Goal: Transaction & Acquisition: Purchase product/service

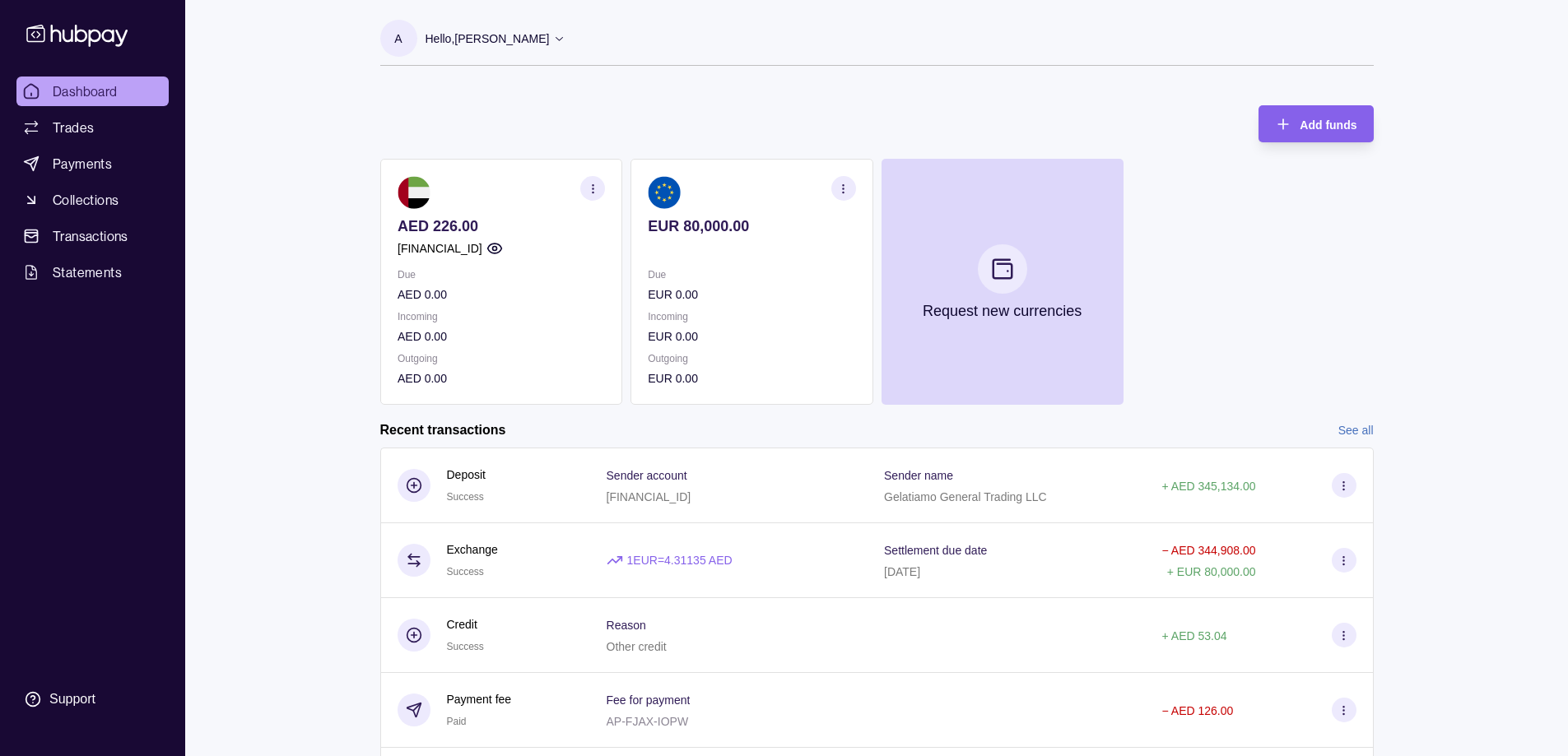
click at [851, 191] on section "button" at bounding box center [843, 188] width 25 height 25
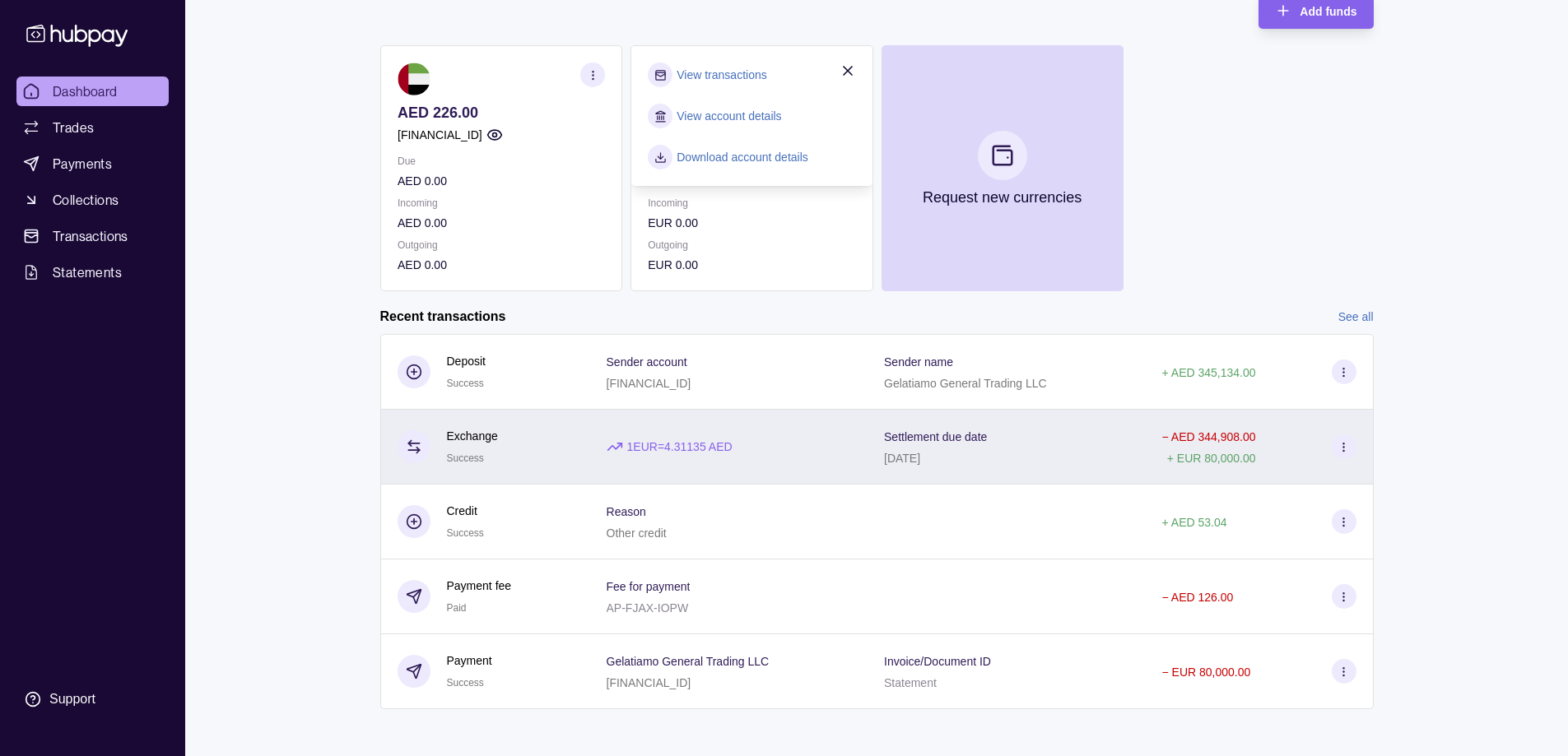
scroll to position [119, 0]
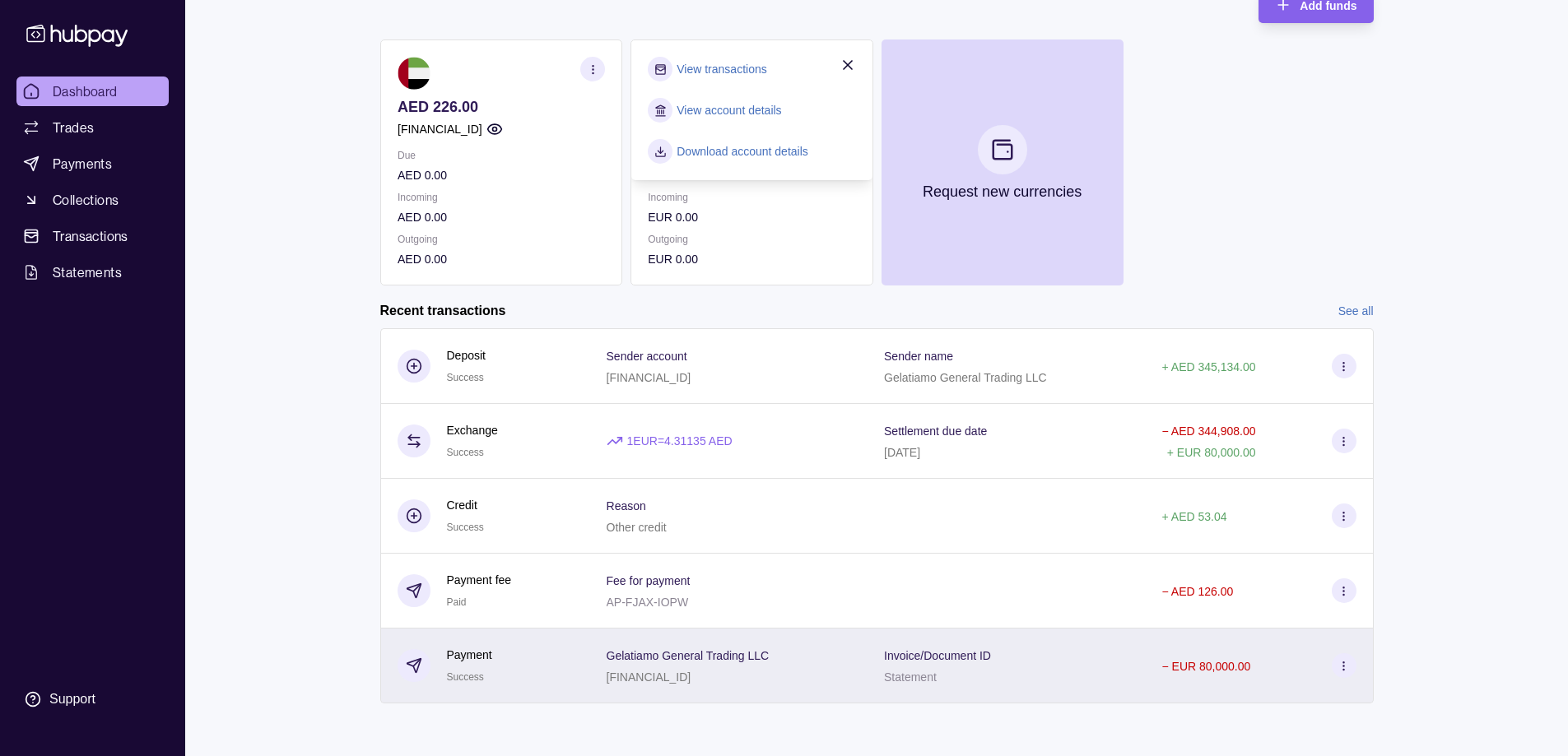
click at [1137, 662] on div "Invoice/Document ID Statement" at bounding box center [1007, 666] width 277 height 74
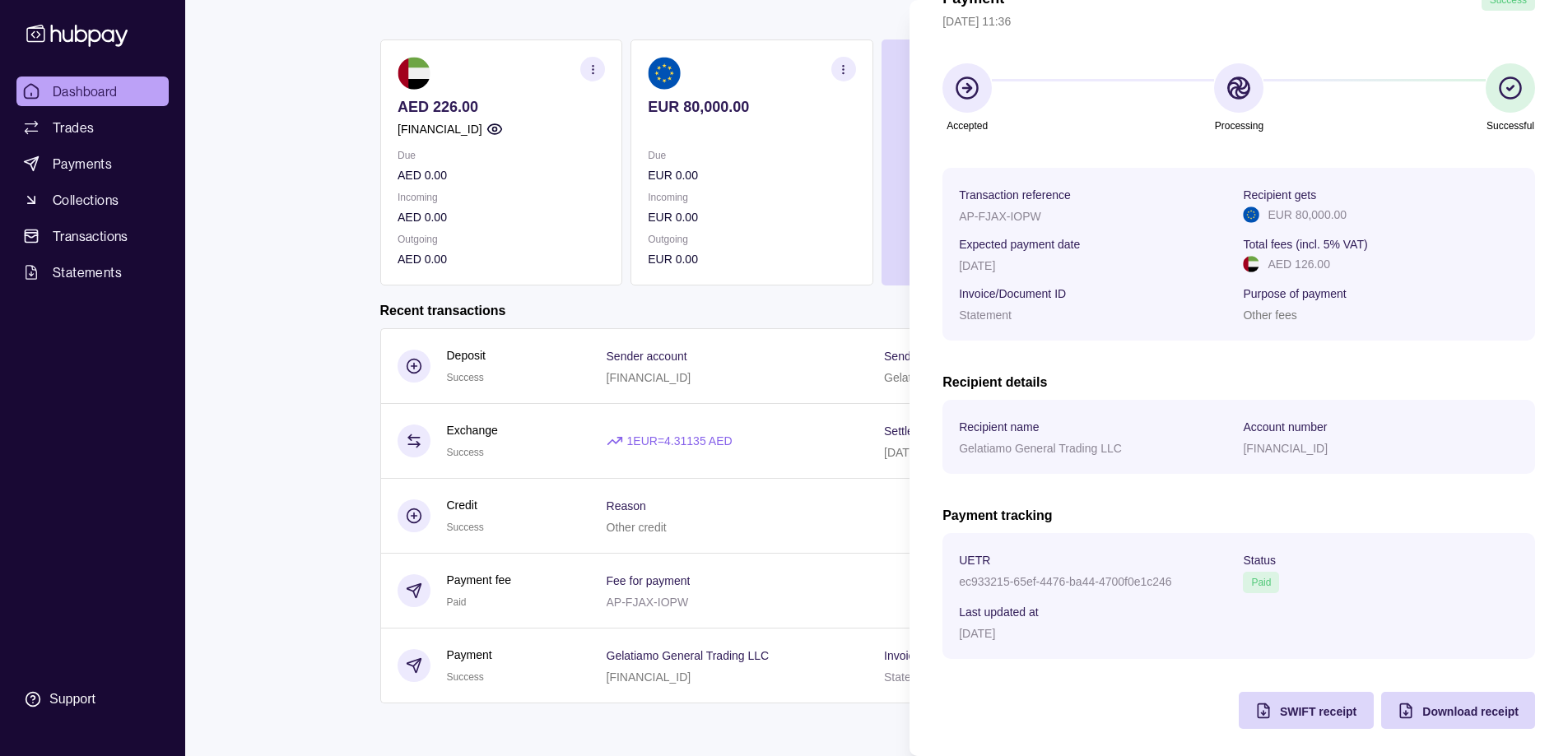
scroll to position [103, 0]
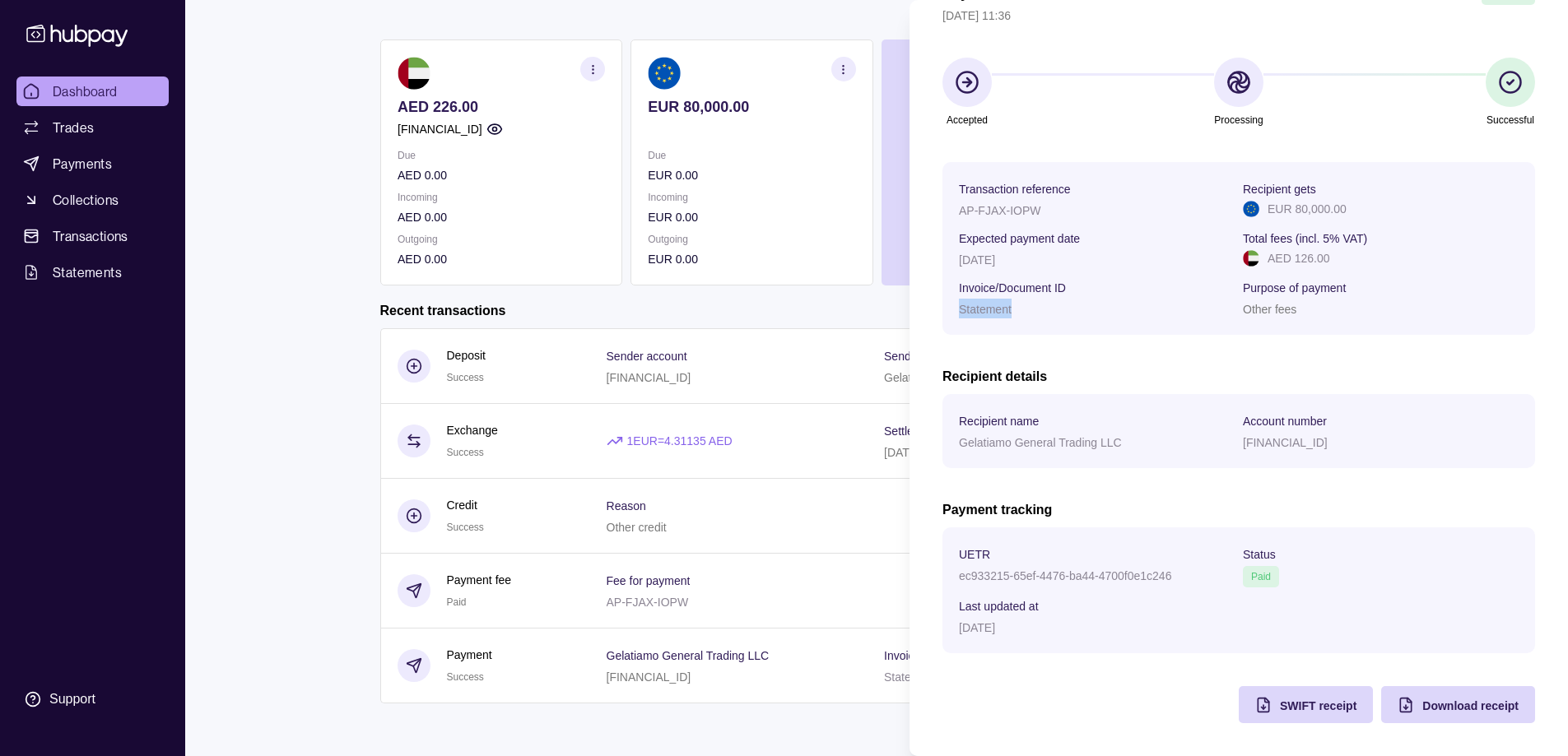
drag, startPoint x: 1012, startPoint y: 310, endPoint x: 961, endPoint y: 310, distance: 51.0
click at [961, 310] on div "Statement" at bounding box center [1097, 308] width 276 height 20
copy p "Statement"
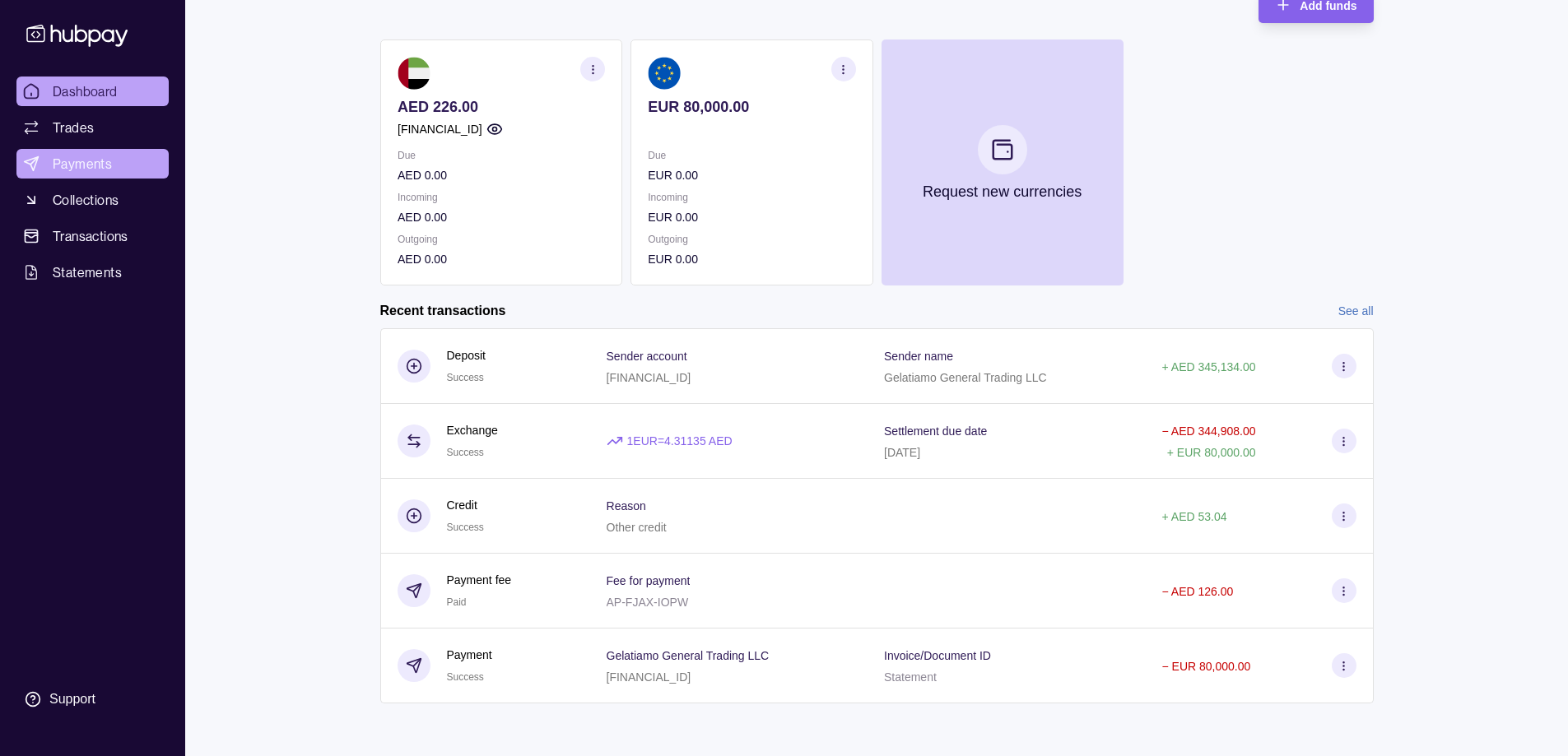
click at [57, 155] on html "Dashboard Trades Payments Collections Transactions Statements Support A Hello, …" at bounding box center [784, 318] width 1568 height 875
click at [74, 133] on span "Trades" at bounding box center [74, 127] width 41 height 20
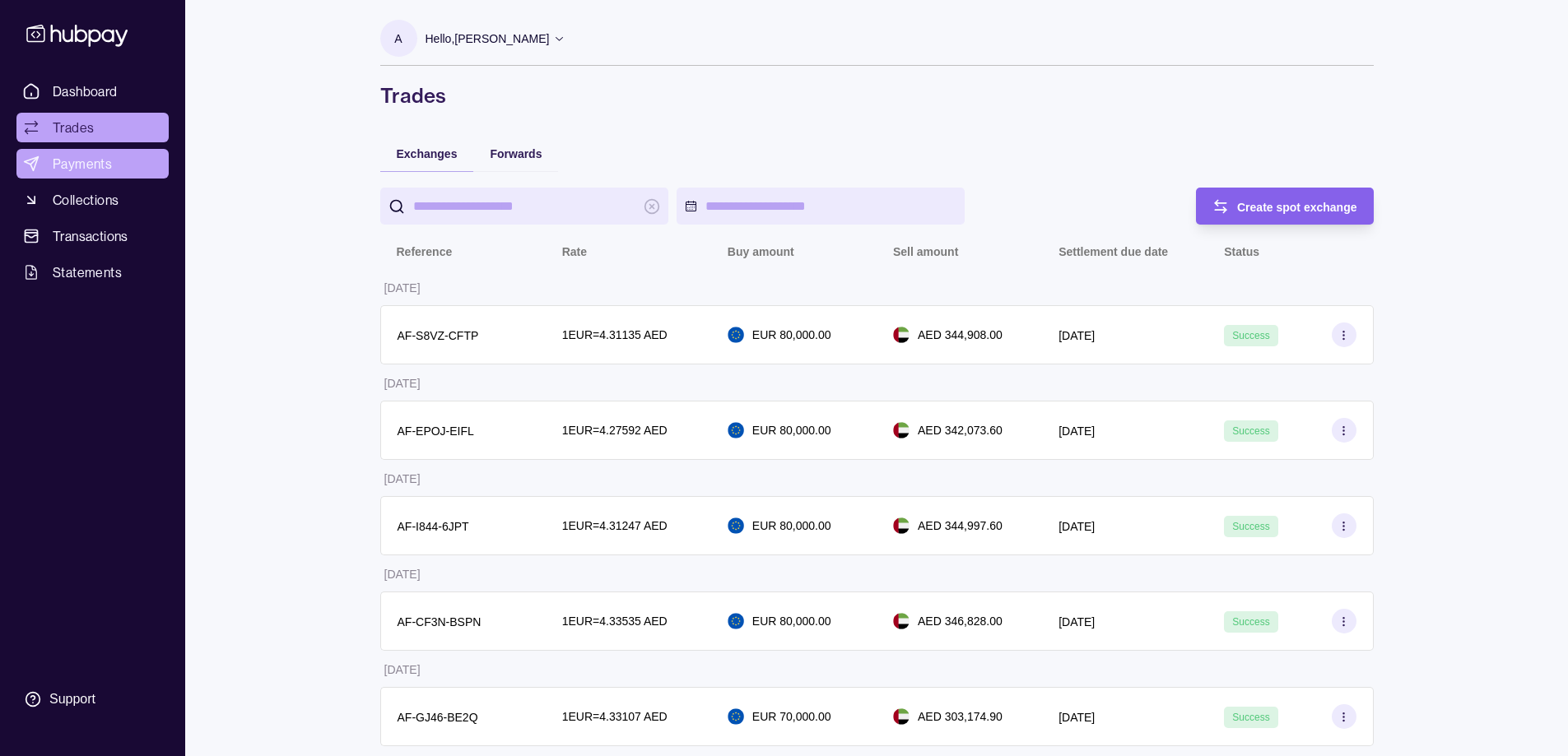
click at [86, 178] on link "Payments" at bounding box center [93, 164] width 153 height 30
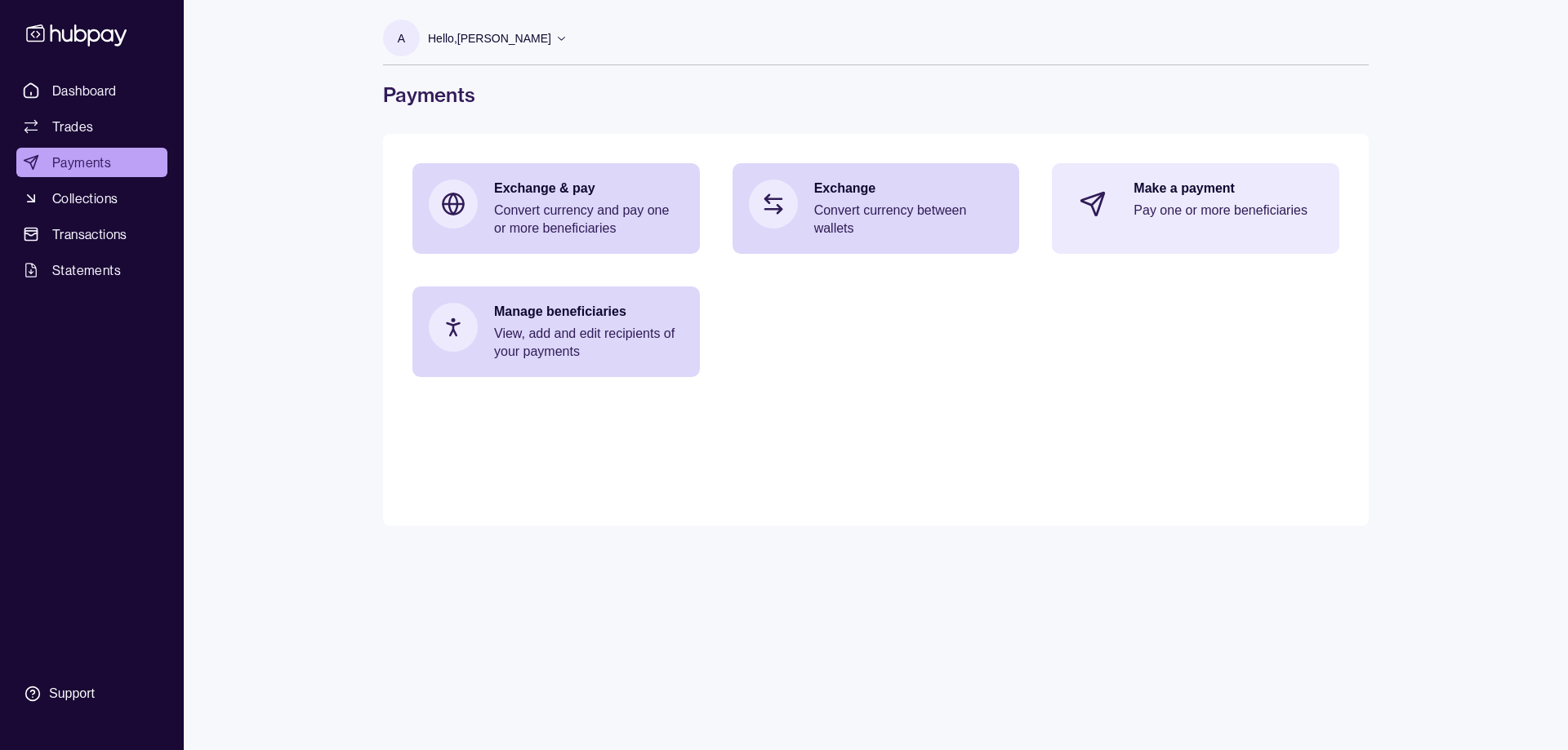
click at [1287, 224] on div "Make a payment Pay one or more beneficiaries" at bounding box center [1228, 203] width 189 height 49
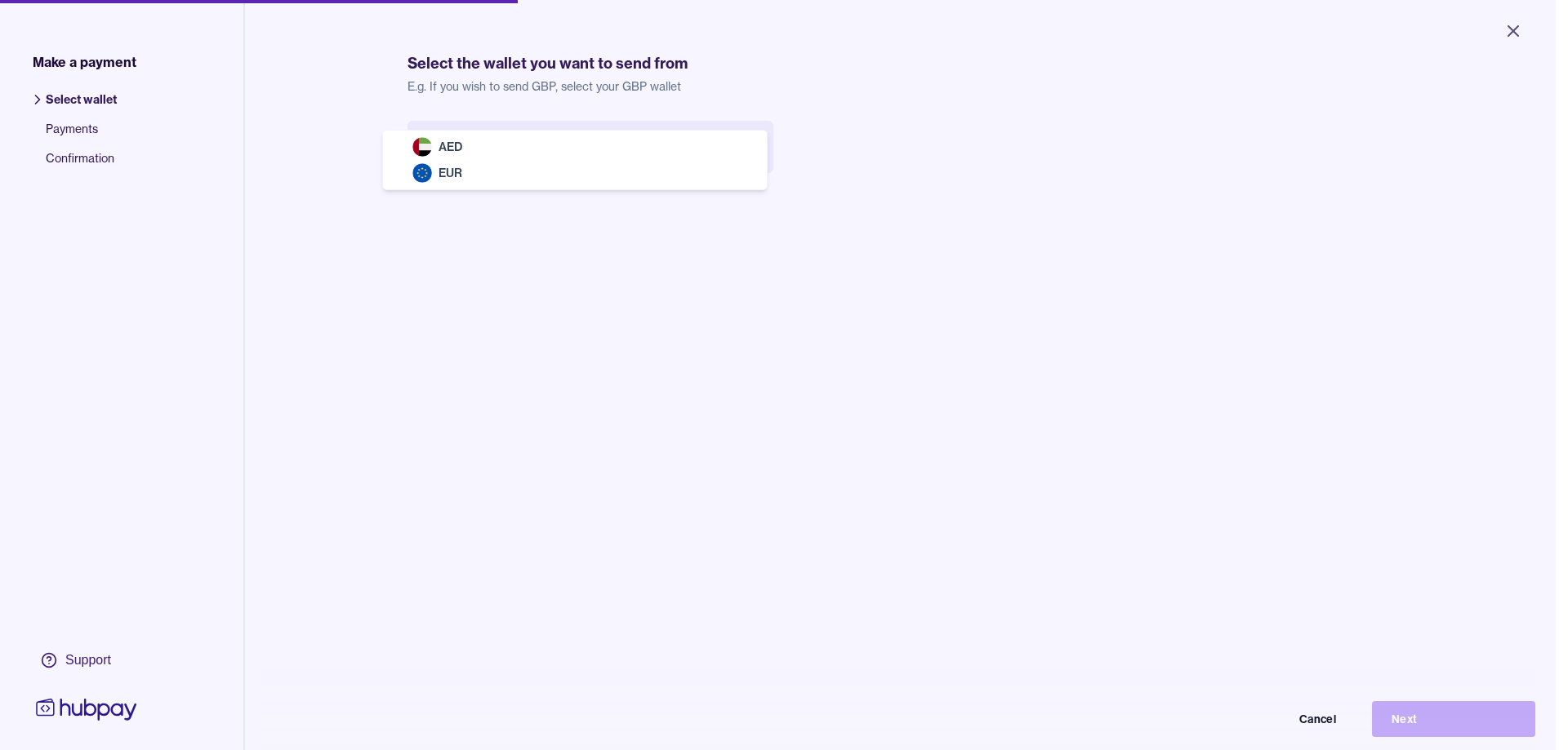
click at [583, 151] on body "Close Make a payment Select wallet Payments Confirmation Support Select the wal…" at bounding box center [778, 375] width 1556 height 750
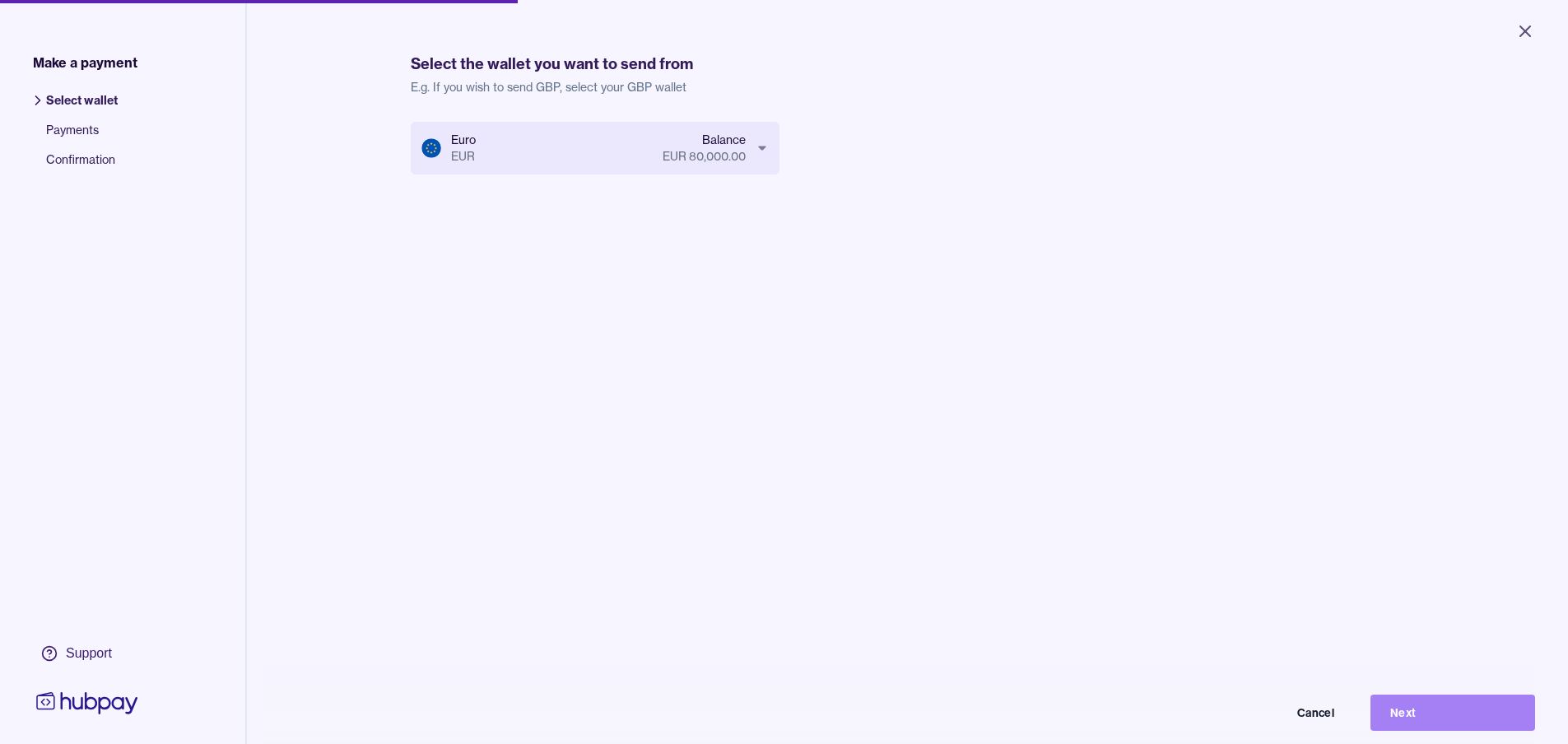
click at [1434, 718] on button "Next" at bounding box center [1453, 712] width 165 height 36
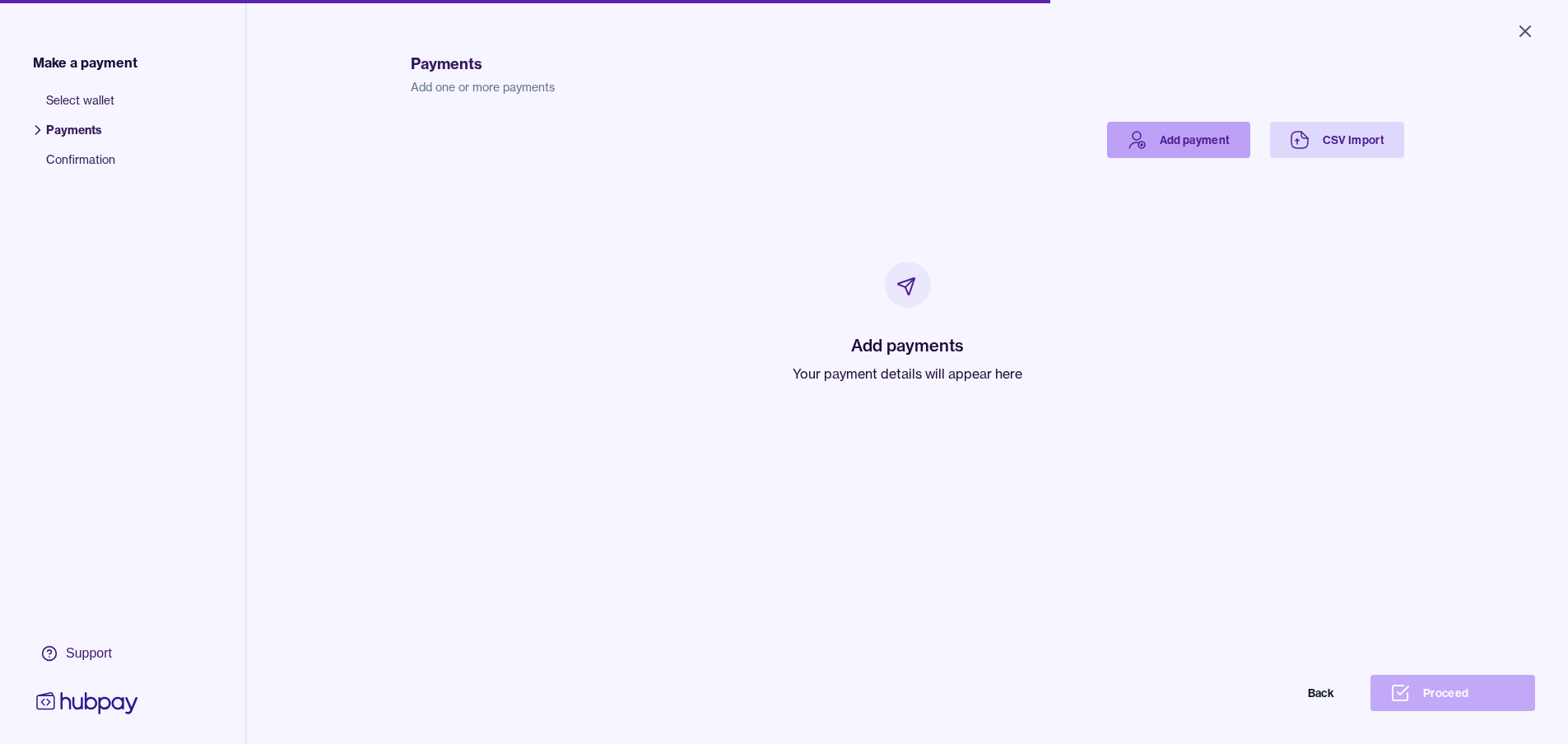
click at [1183, 135] on link "Add payment" at bounding box center [1179, 140] width 143 height 36
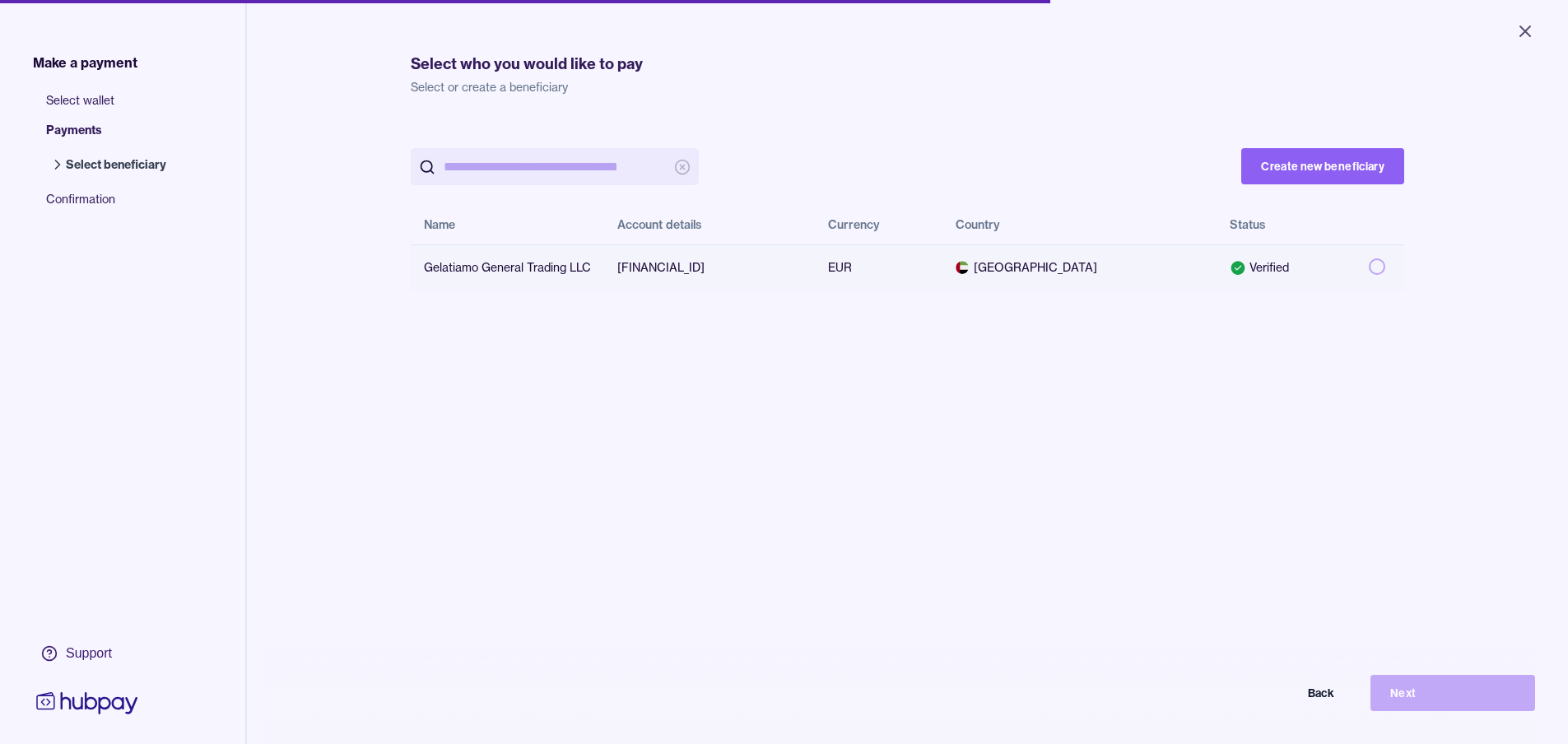
click at [585, 271] on div "Gelatiamo General Trading LLC" at bounding box center [507, 267] width 167 height 17
click at [1451, 709] on button "Next" at bounding box center [1453, 693] width 165 height 36
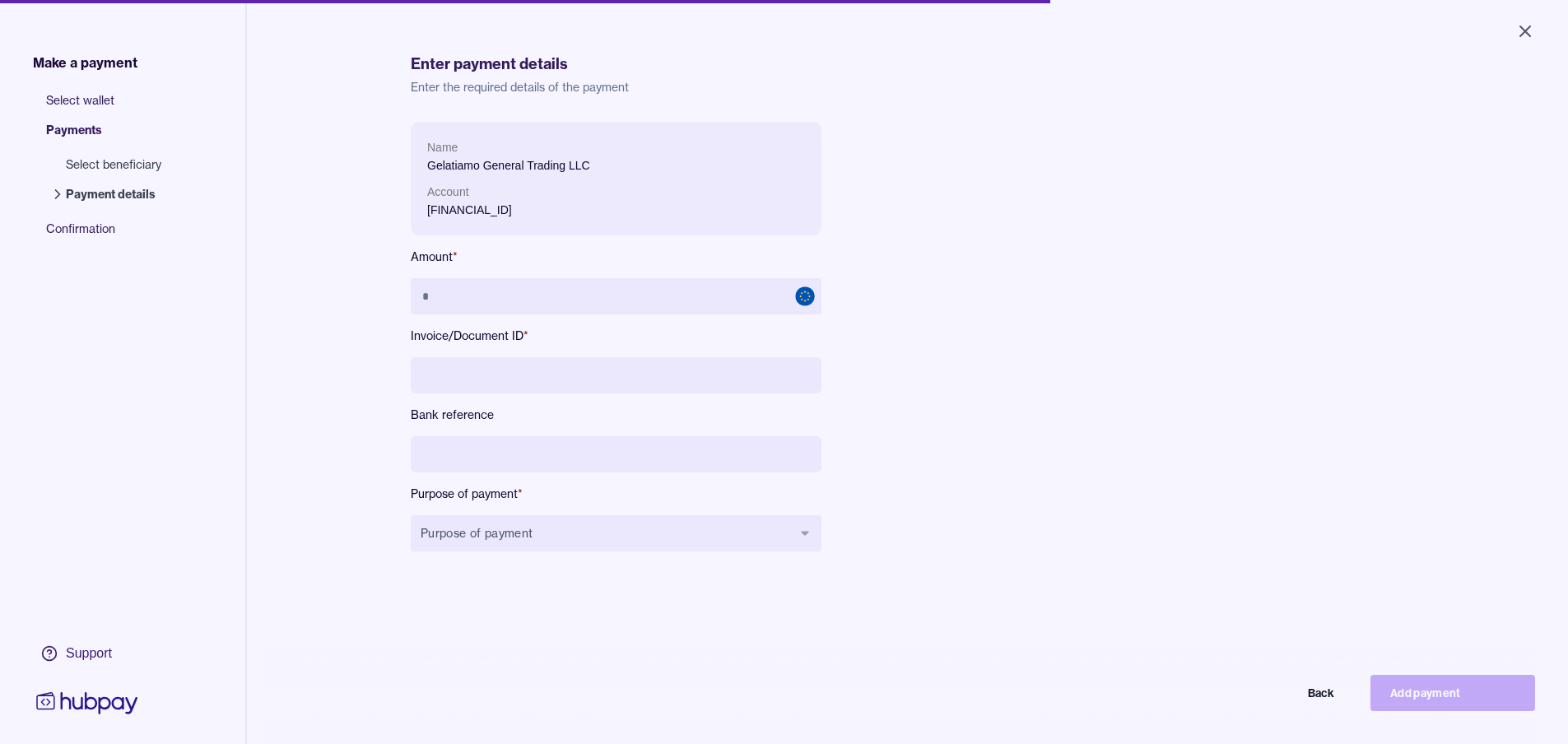
click at [557, 373] on input at bounding box center [615, 375] width 411 height 36
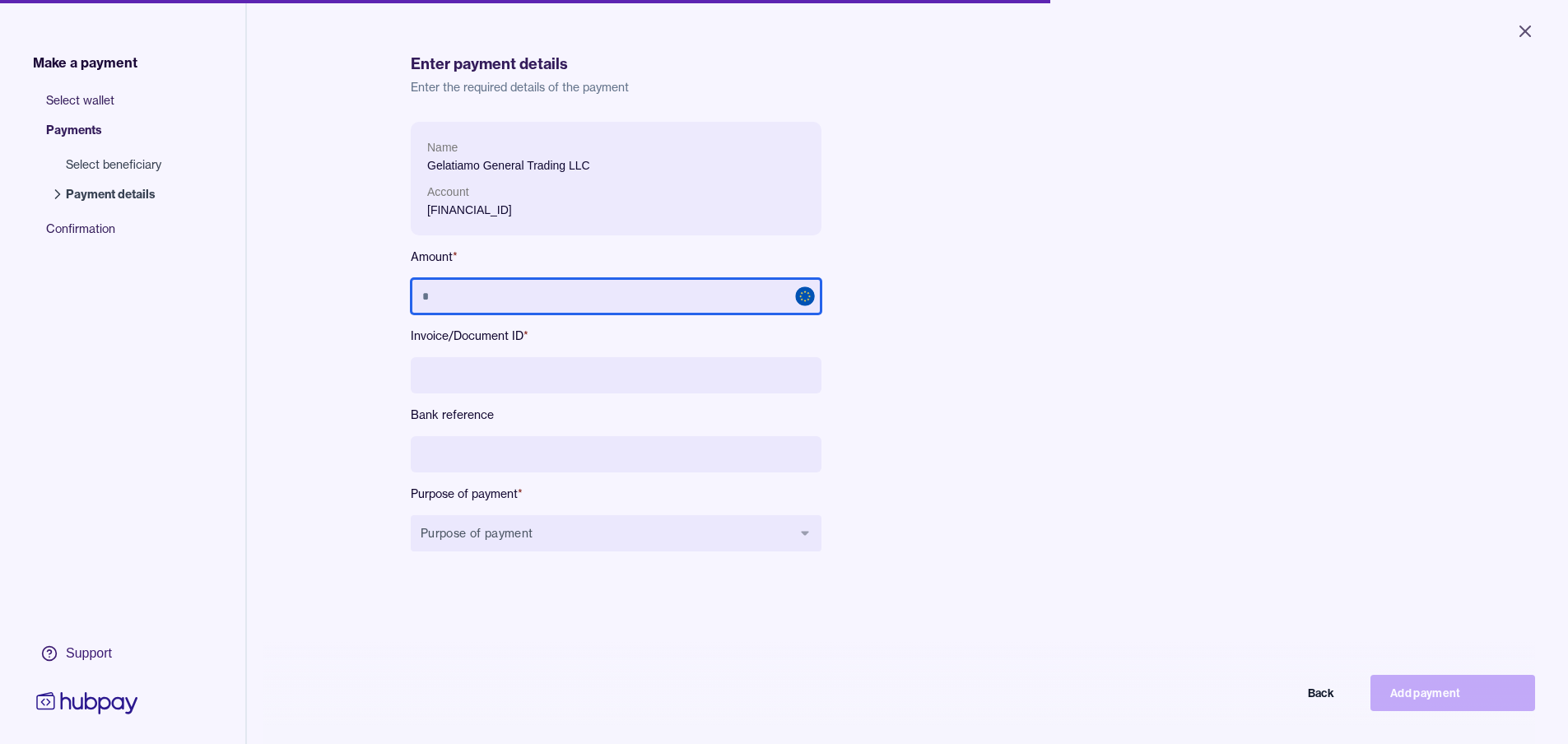
click at [520, 299] on input "text" at bounding box center [615, 296] width 411 height 36
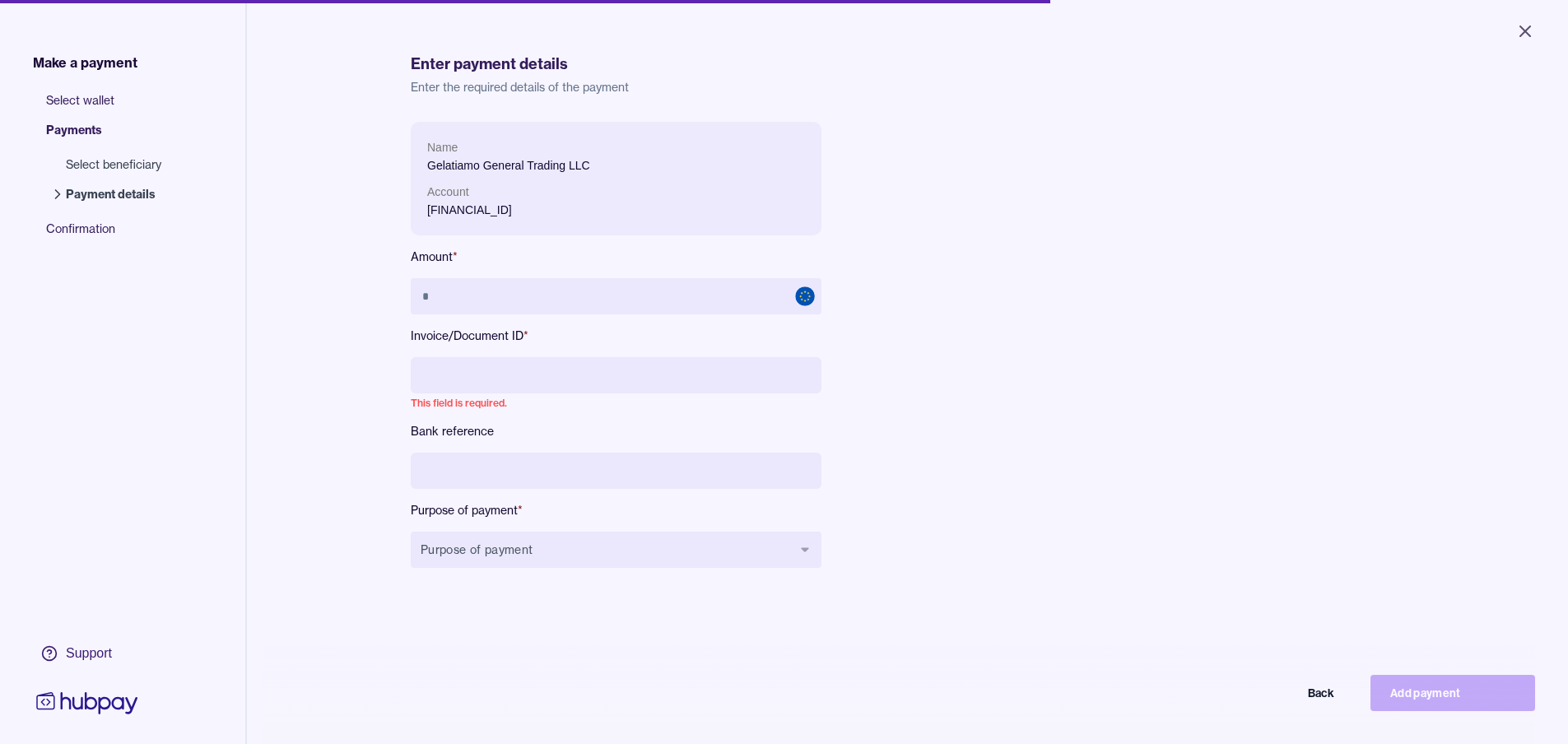
click at [527, 575] on div "Name Gelatiamo General Trading LLC Account [FINANCIAL_ID] Amount * Invoice/Docu…" at bounding box center [615, 358] width 411 height 472
click at [527, 561] on button "Purpose of payment" at bounding box center [615, 549] width 411 height 36
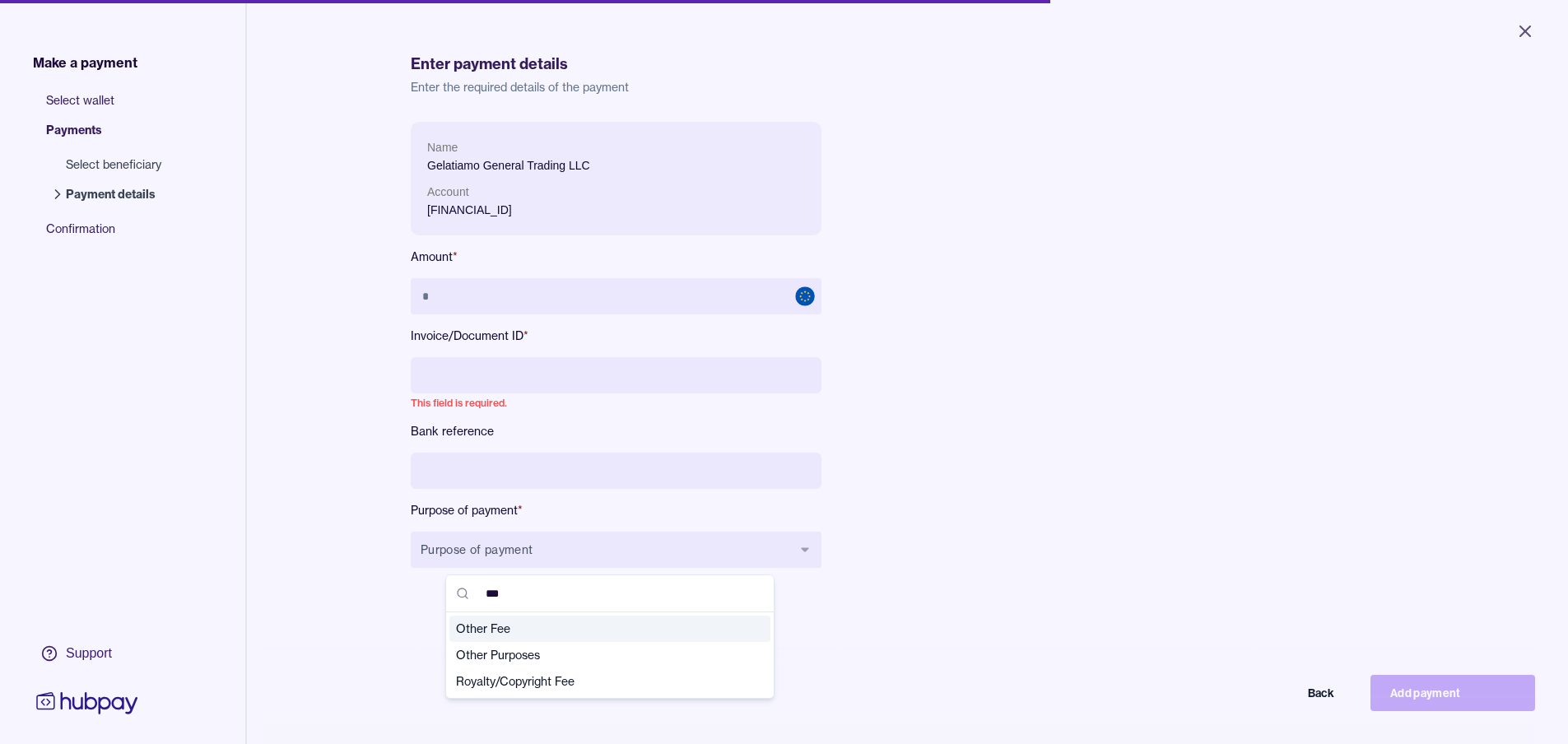
type input "***"
click at [531, 629] on span "Other Fee" at bounding box center [600, 629] width 288 height 17
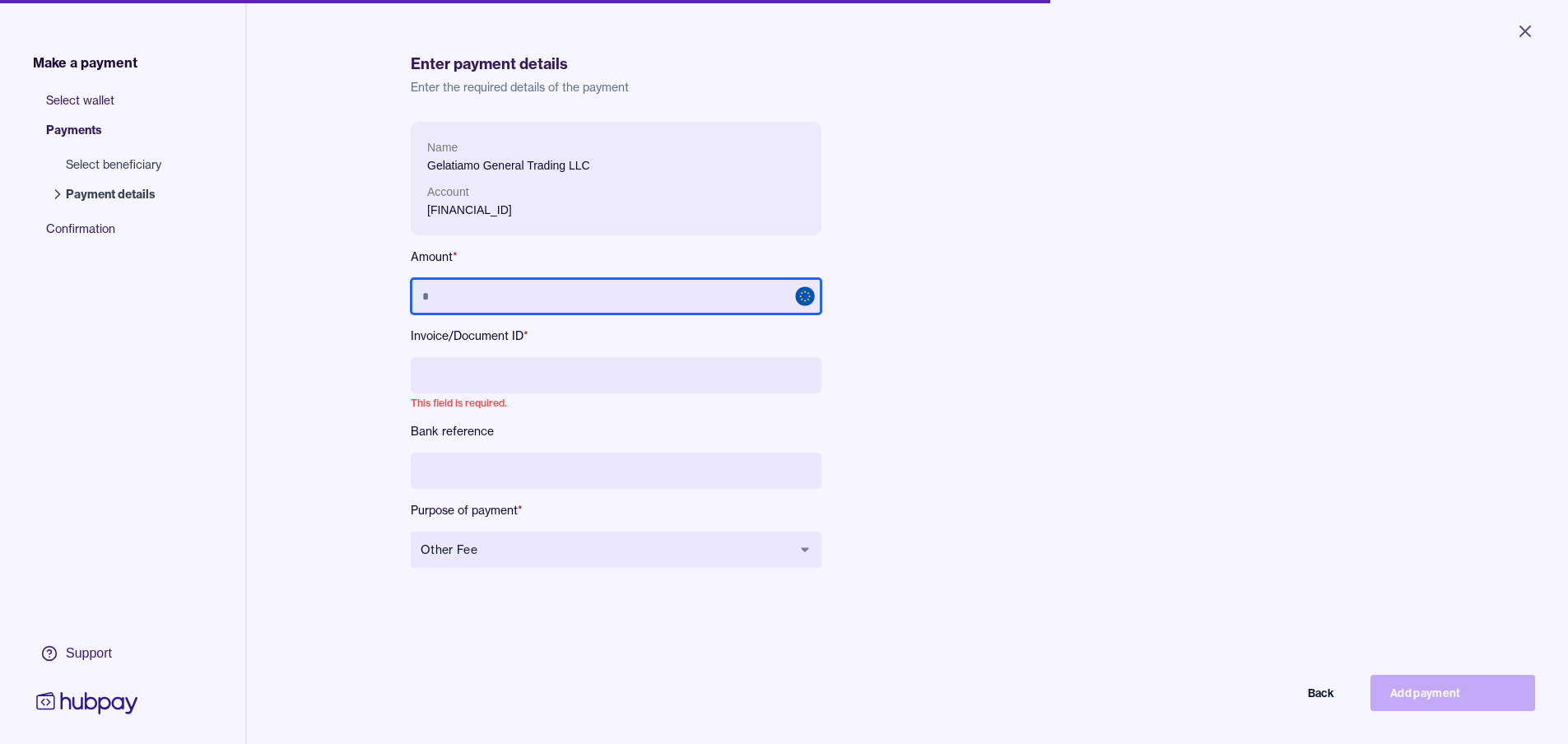
click at [518, 304] on input "text" at bounding box center [615, 296] width 411 height 36
type input "******"
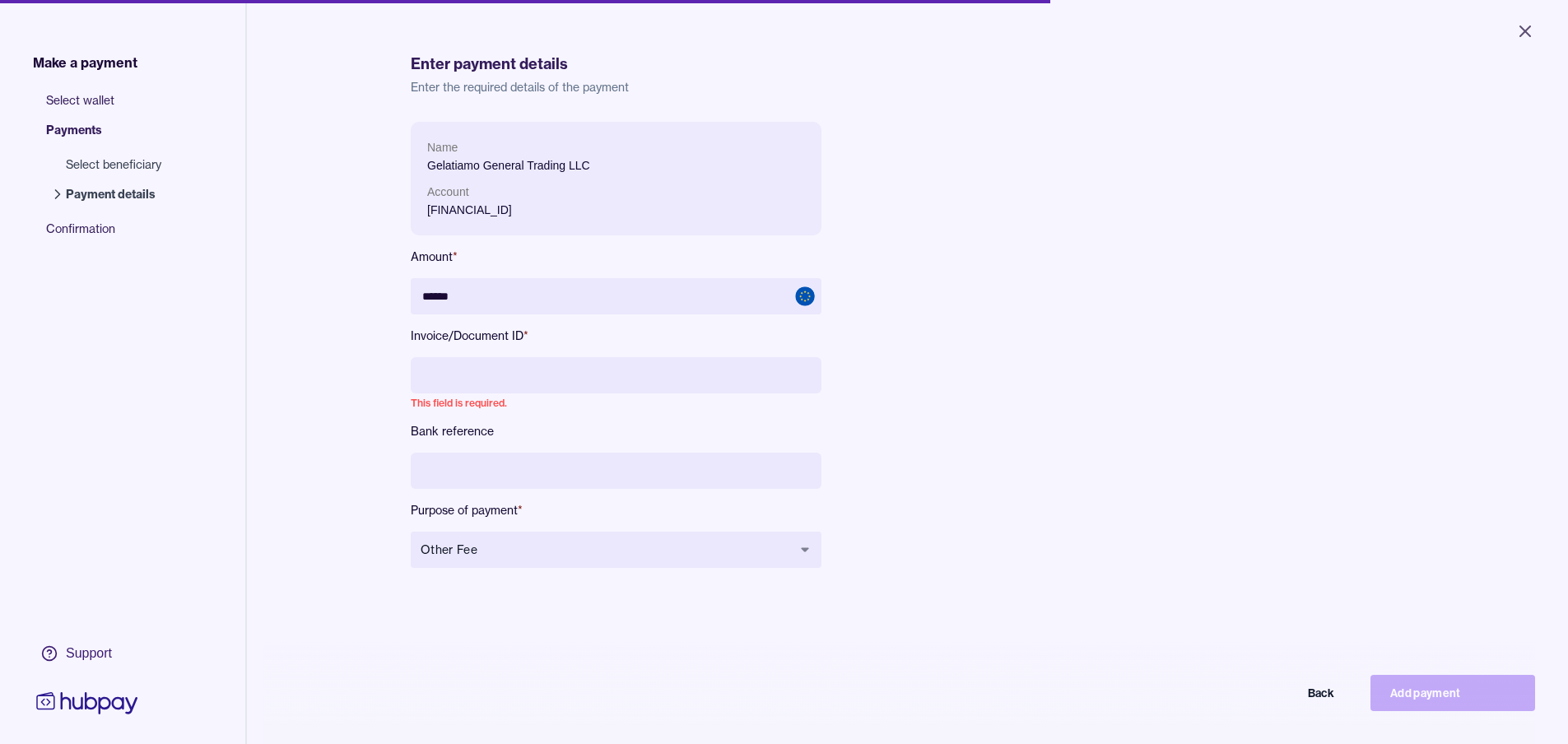
click at [507, 361] on input at bounding box center [615, 375] width 411 height 36
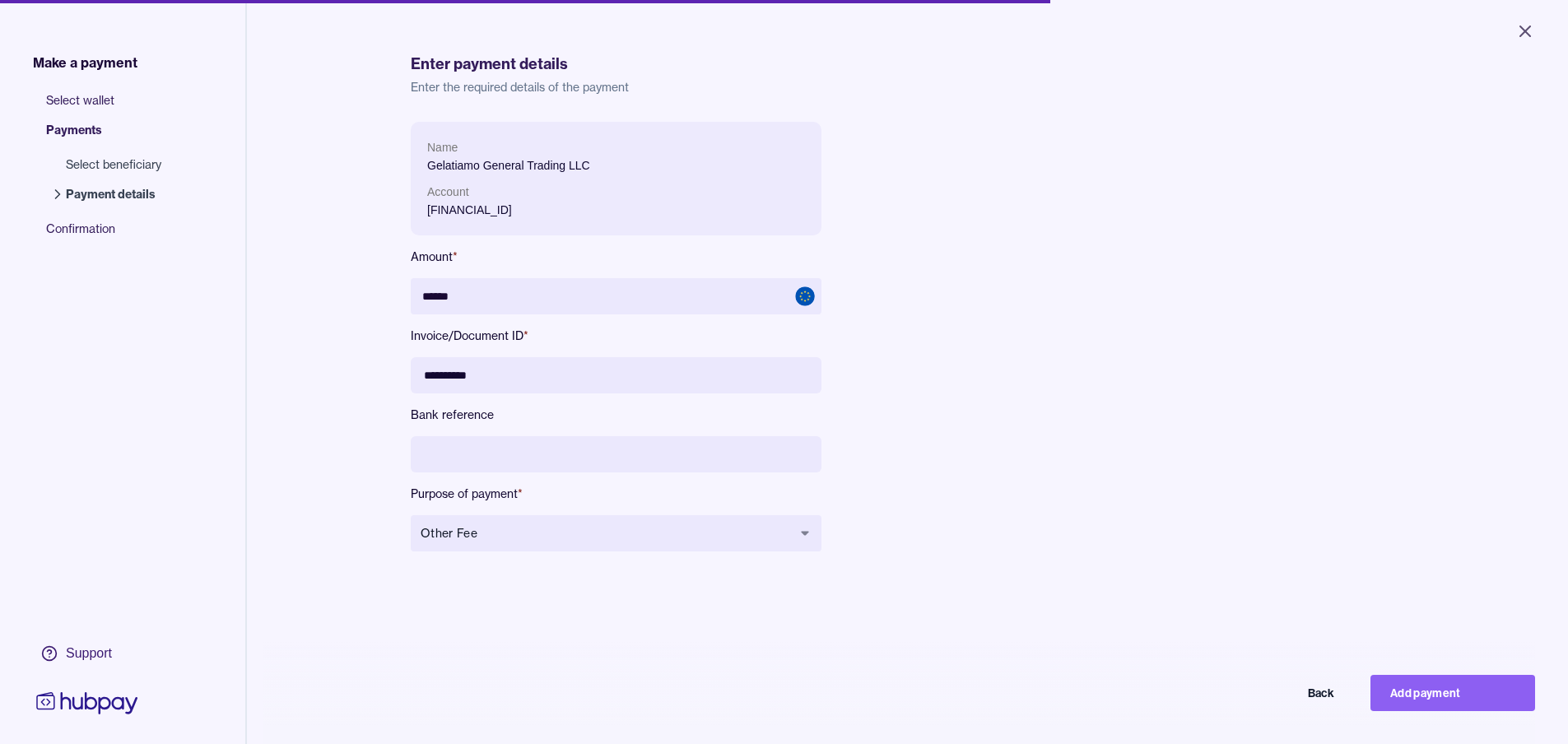
drag, startPoint x: 489, startPoint y: 385, endPoint x: 308, endPoint y: 376, distance: 181.2
click at [308, 376] on div "Make a payment Select wallet Payments Select beneficiary Payment details Confir…" at bounding box center [784, 442] width 1568 height 886
click at [475, 385] on input "**" at bounding box center [615, 375] width 411 height 36
drag, startPoint x: 474, startPoint y: 385, endPoint x: 296, endPoint y: 385, distance: 178.0
click at [296, 385] on div "Make a payment Select wallet Payments Select beneficiary Payment details Confir…" at bounding box center [784, 442] width 1568 height 886
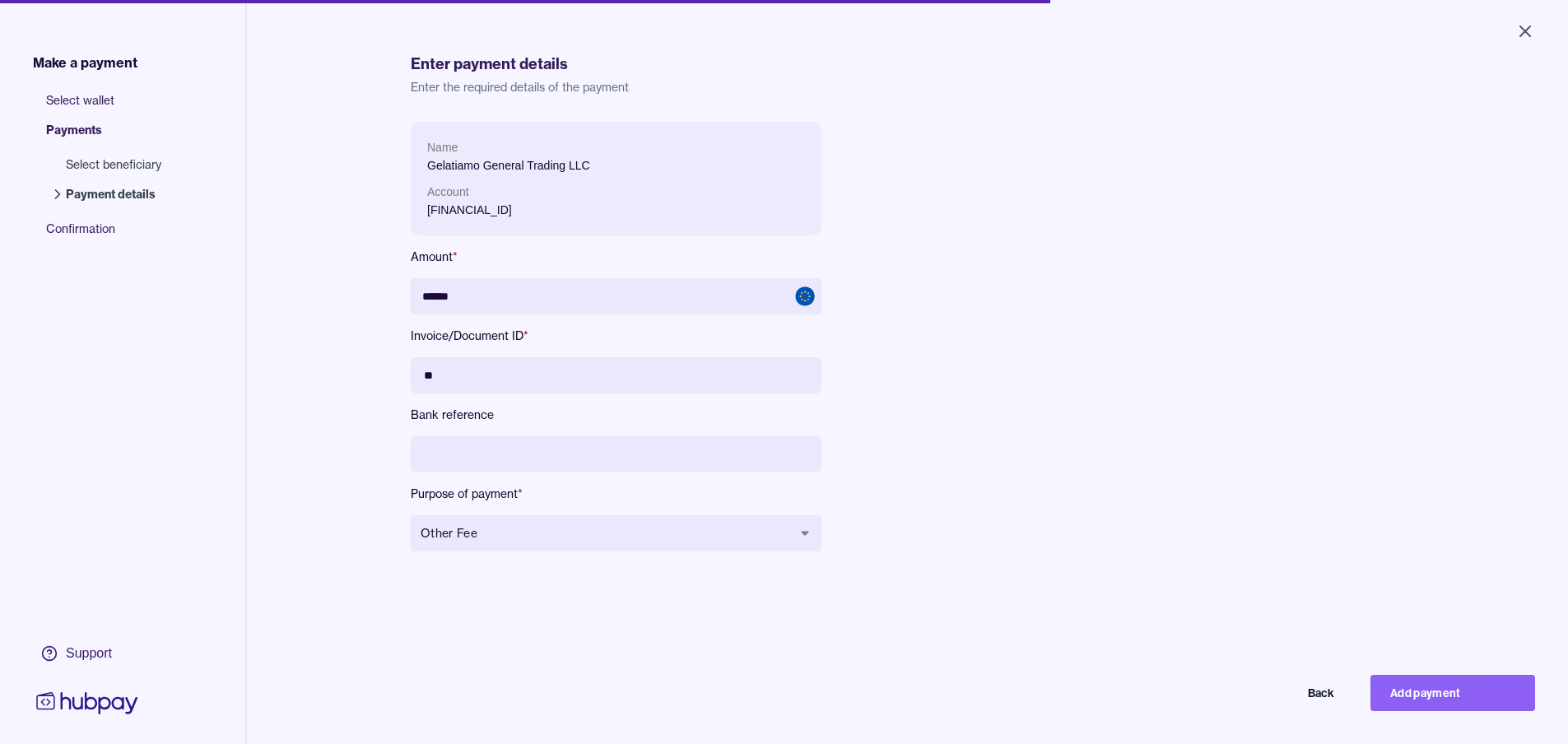
type input "*"
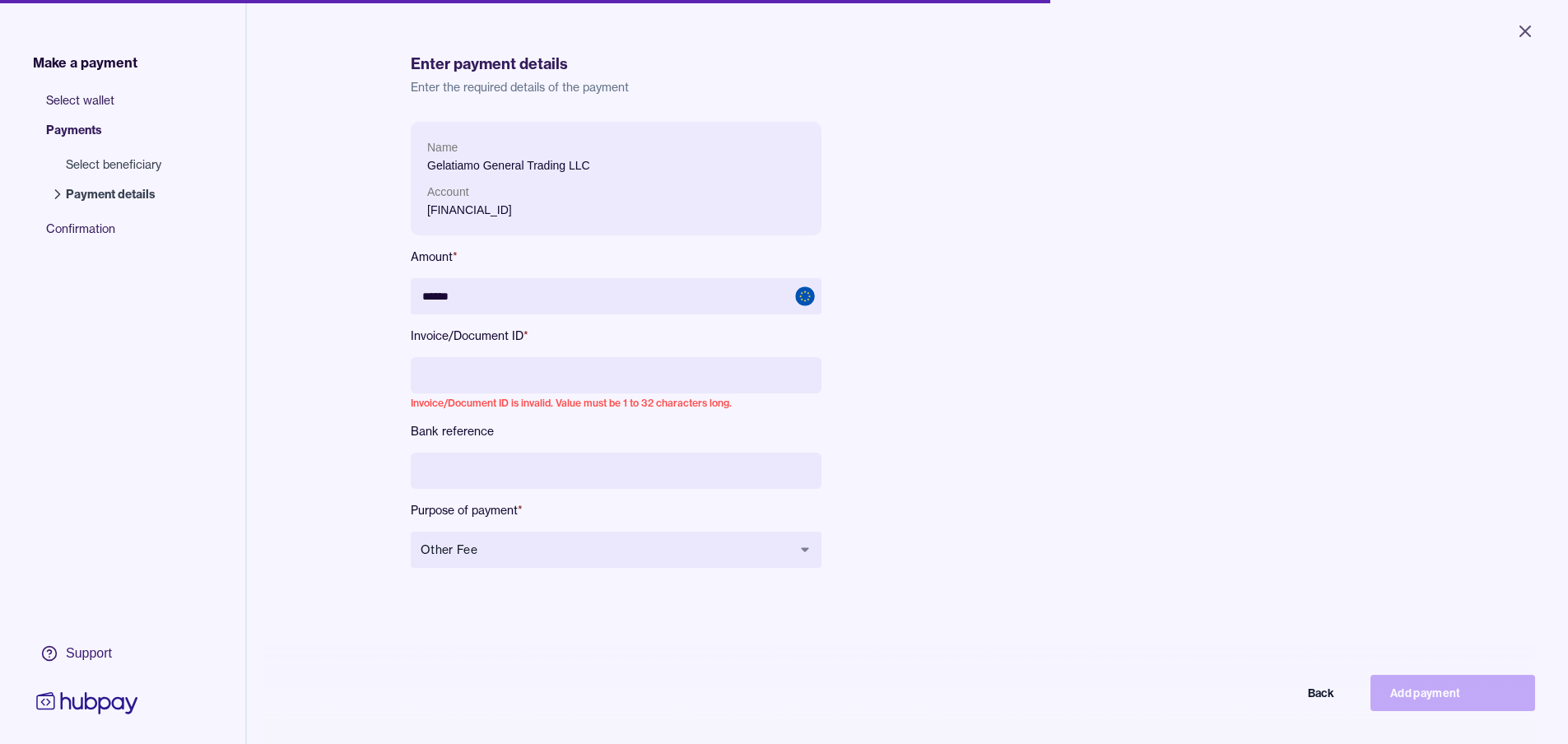
click at [480, 381] on input at bounding box center [615, 375] width 411 height 36
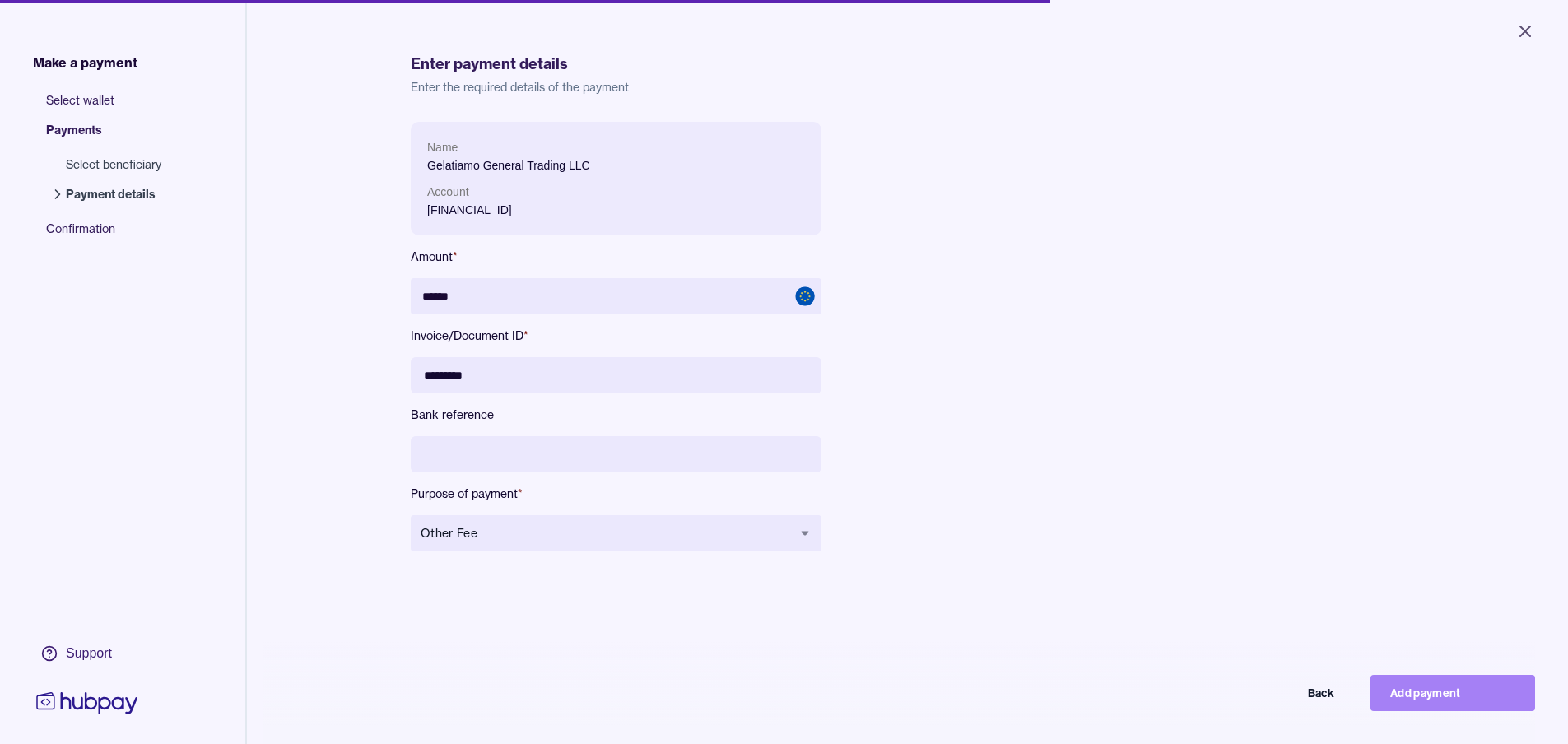
type input "*********"
click at [1420, 699] on button "Add payment" at bounding box center [1453, 693] width 165 height 36
type input "*****"
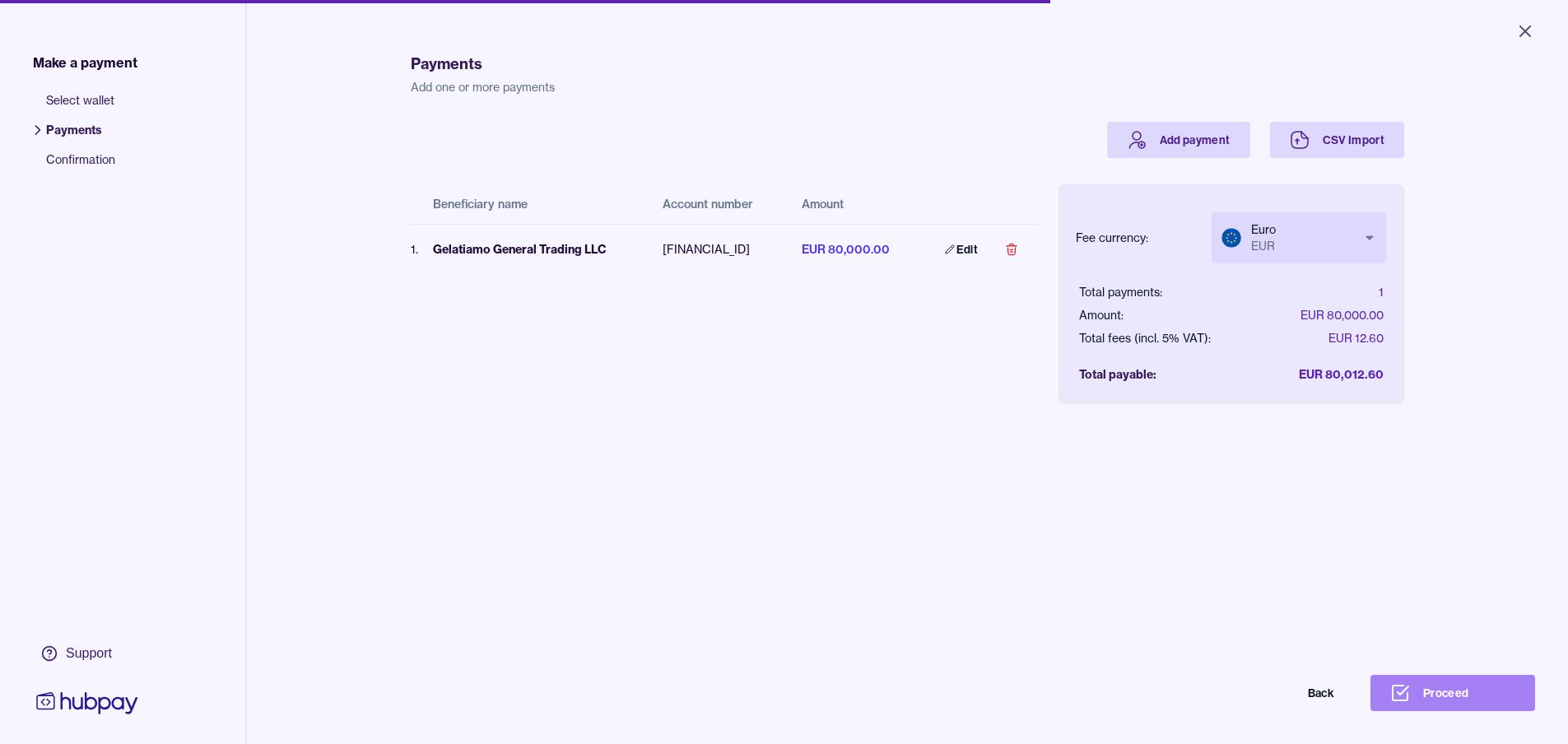
click at [1436, 692] on button "Proceed" at bounding box center [1453, 693] width 165 height 36
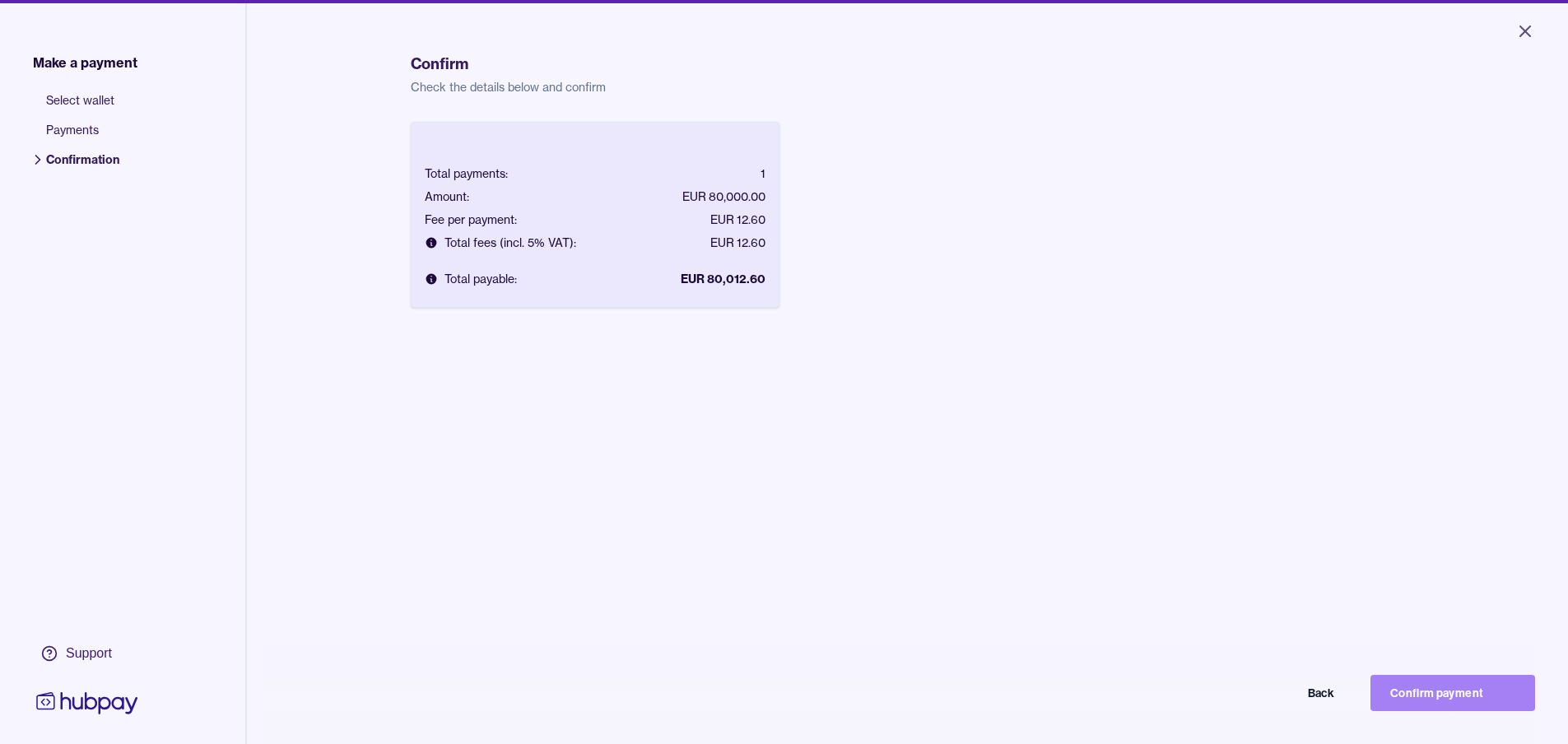
click at [1415, 697] on button "Confirm payment" at bounding box center [1453, 693] width 165 height 36
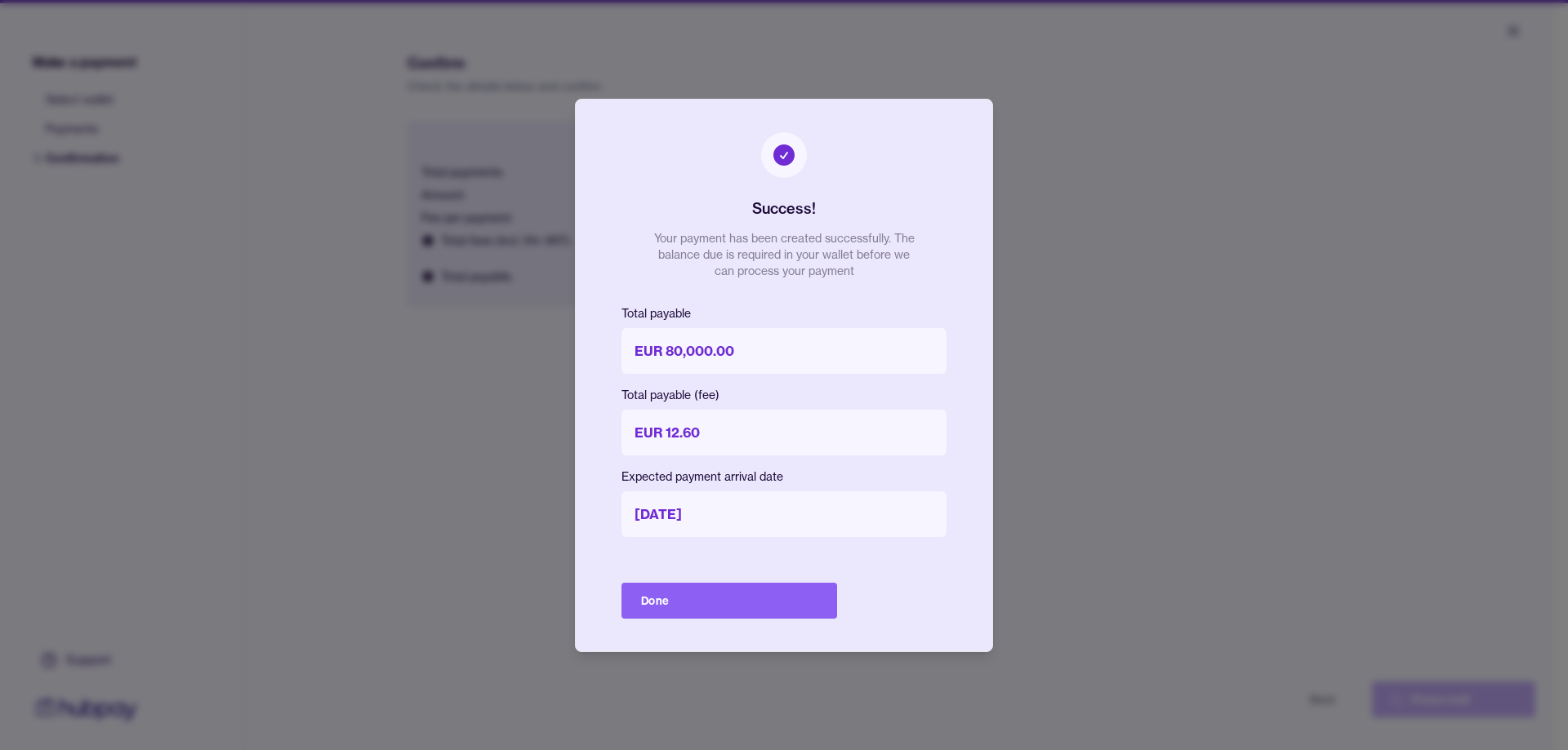
click at [620, 355] on div "Success! Your payment has been created successfully. The balance due is require…" at bounding box center [784, 375] width 419 height 553
click at [734, 598] on button "Done" at bounding box center [729, 600] width 215 height 36
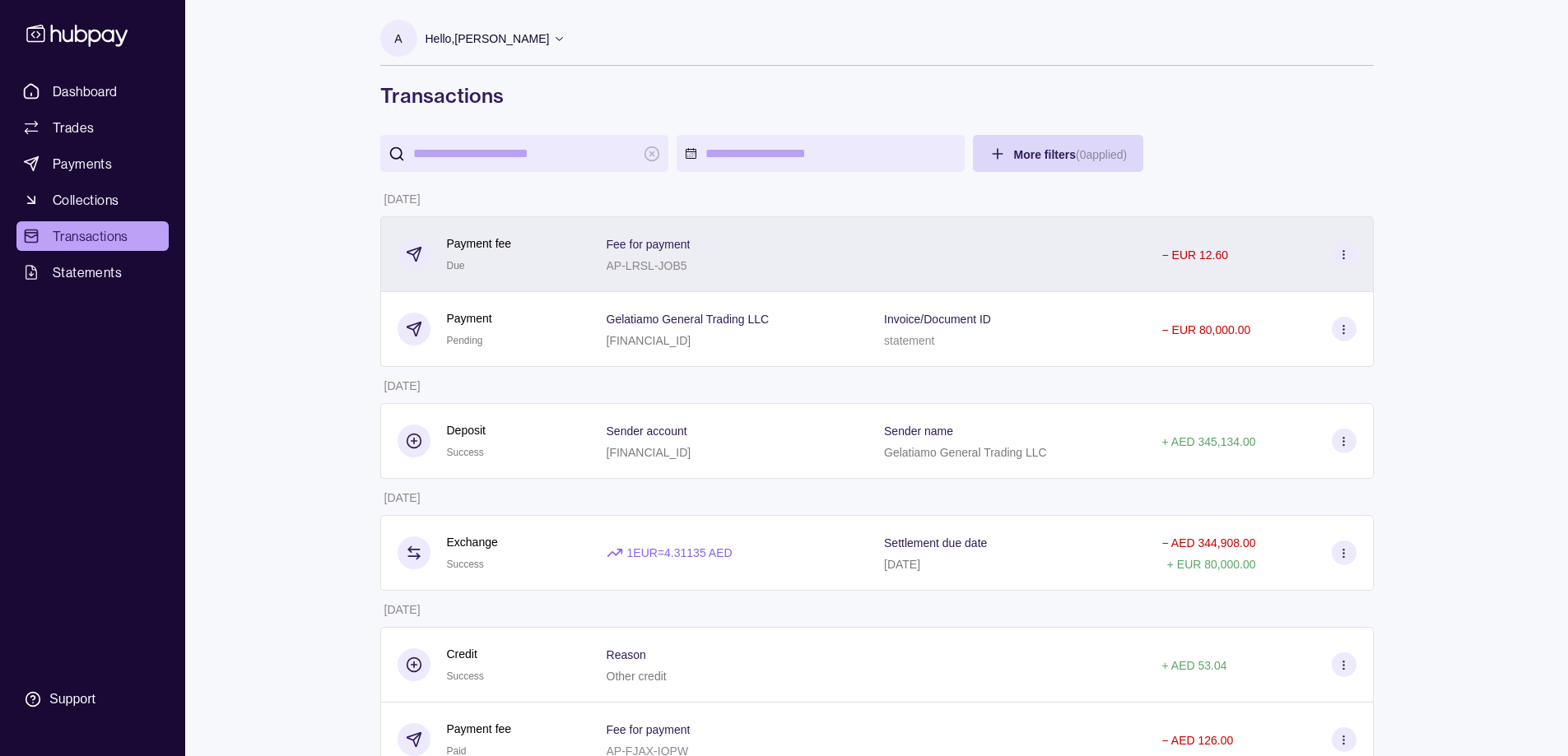
click at [1342, 258] on icon at bounding box center [1343, 254] width 12 height 12
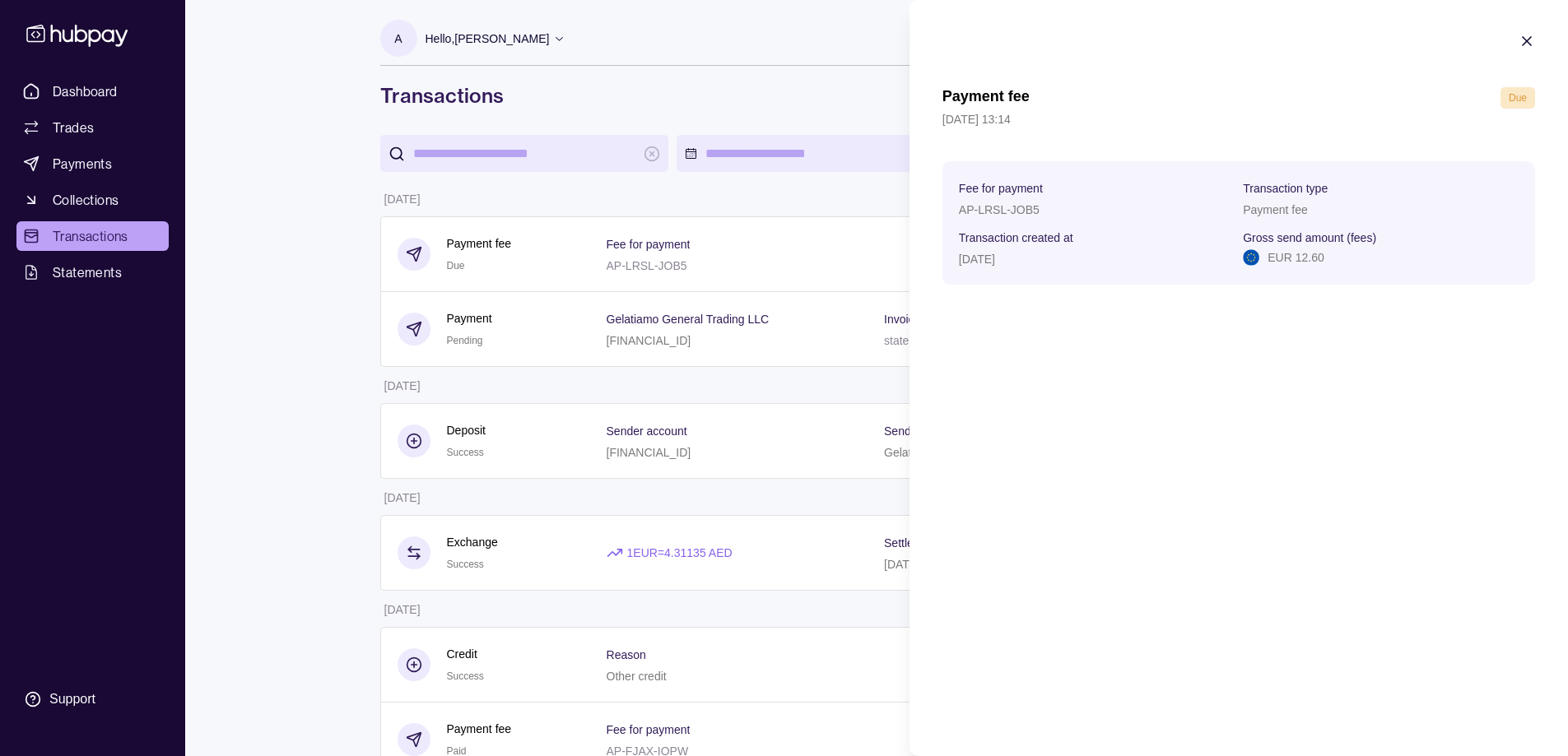
click at [1532, 37] on icon "button" at bounding box center [1527, 41] width 17 height 17
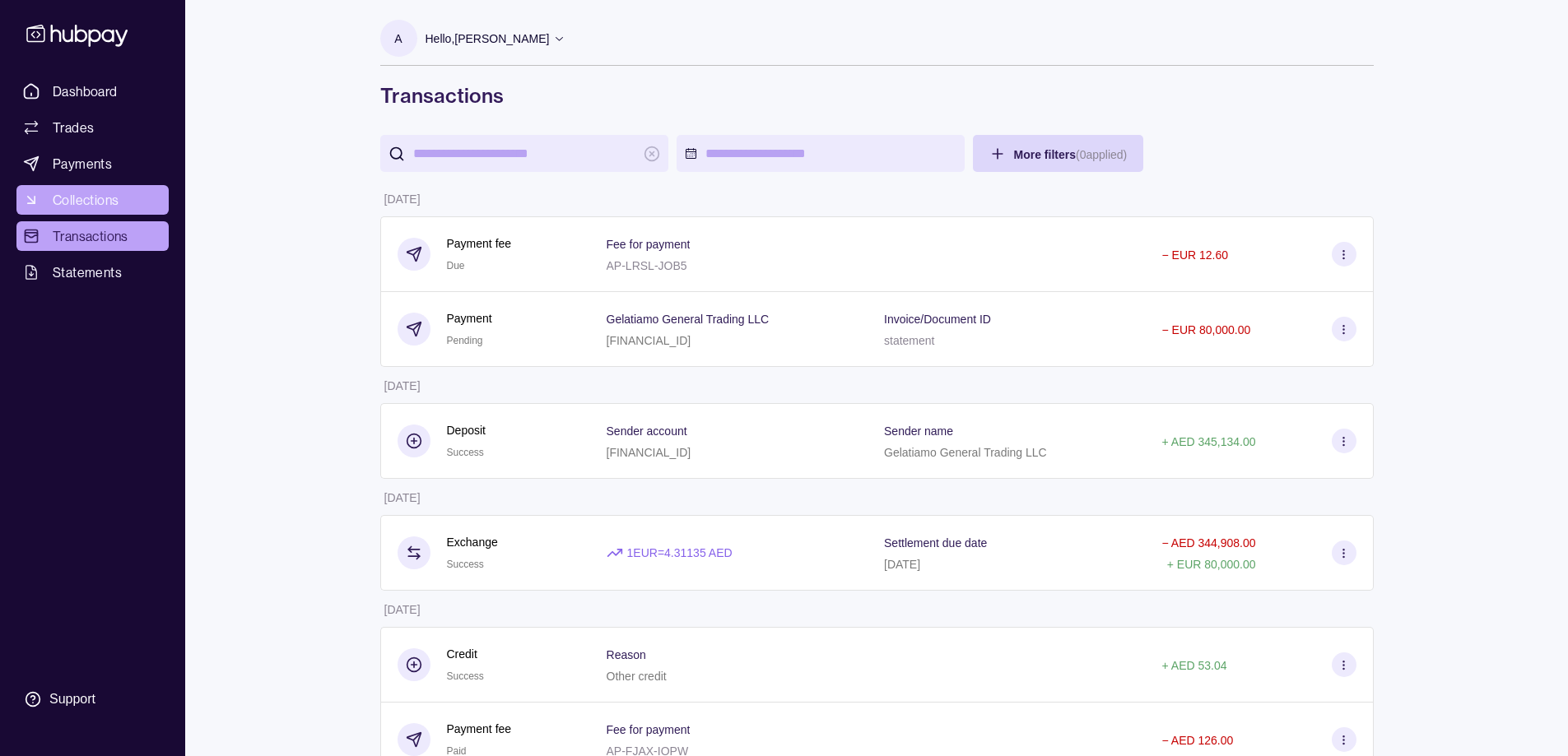
click at [104, 206] on span "Collections" at bounding box center [86, 199] width 66 height 20
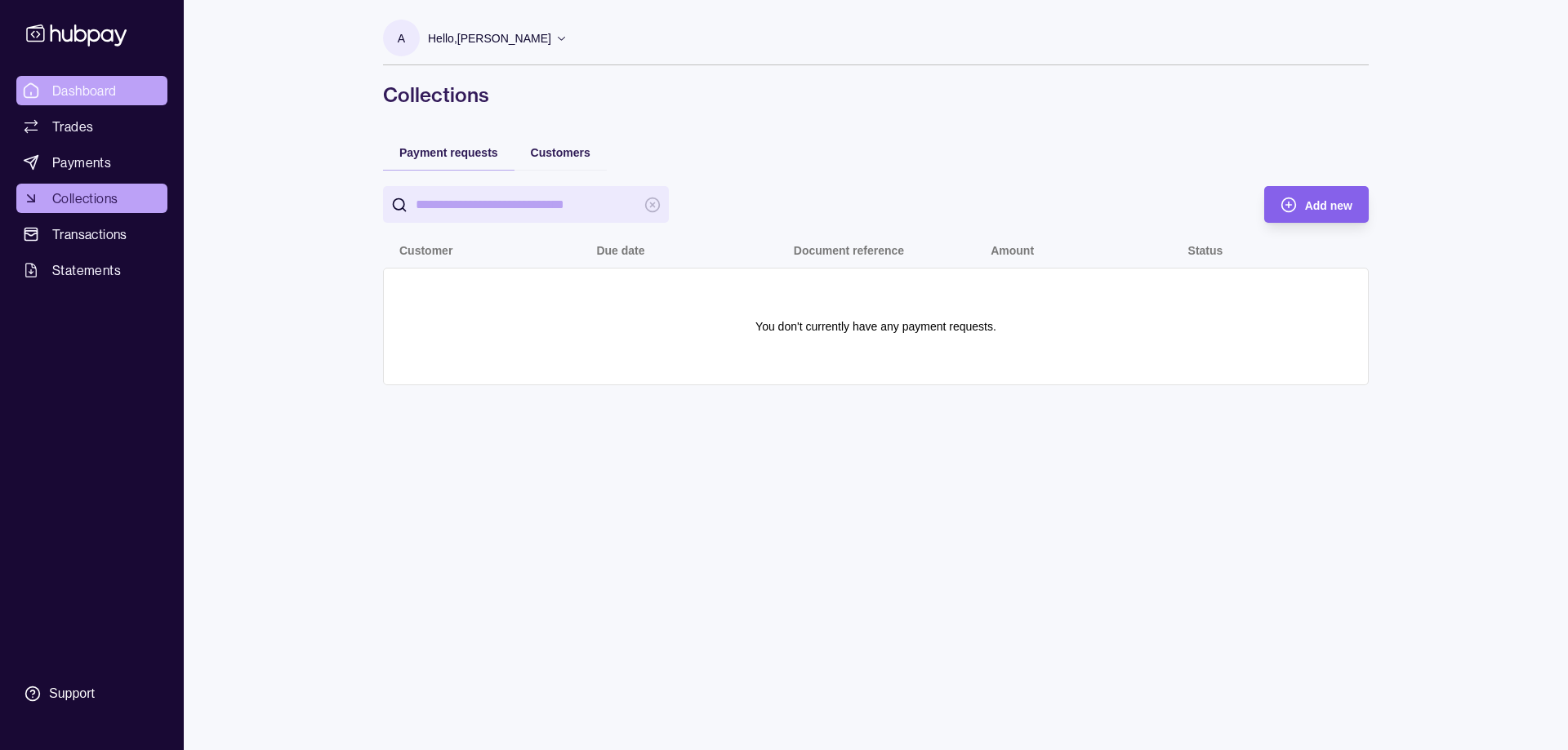
click at [85, 83] on span "Dashboard" at bounding box center [85, 90] width 65 height 19
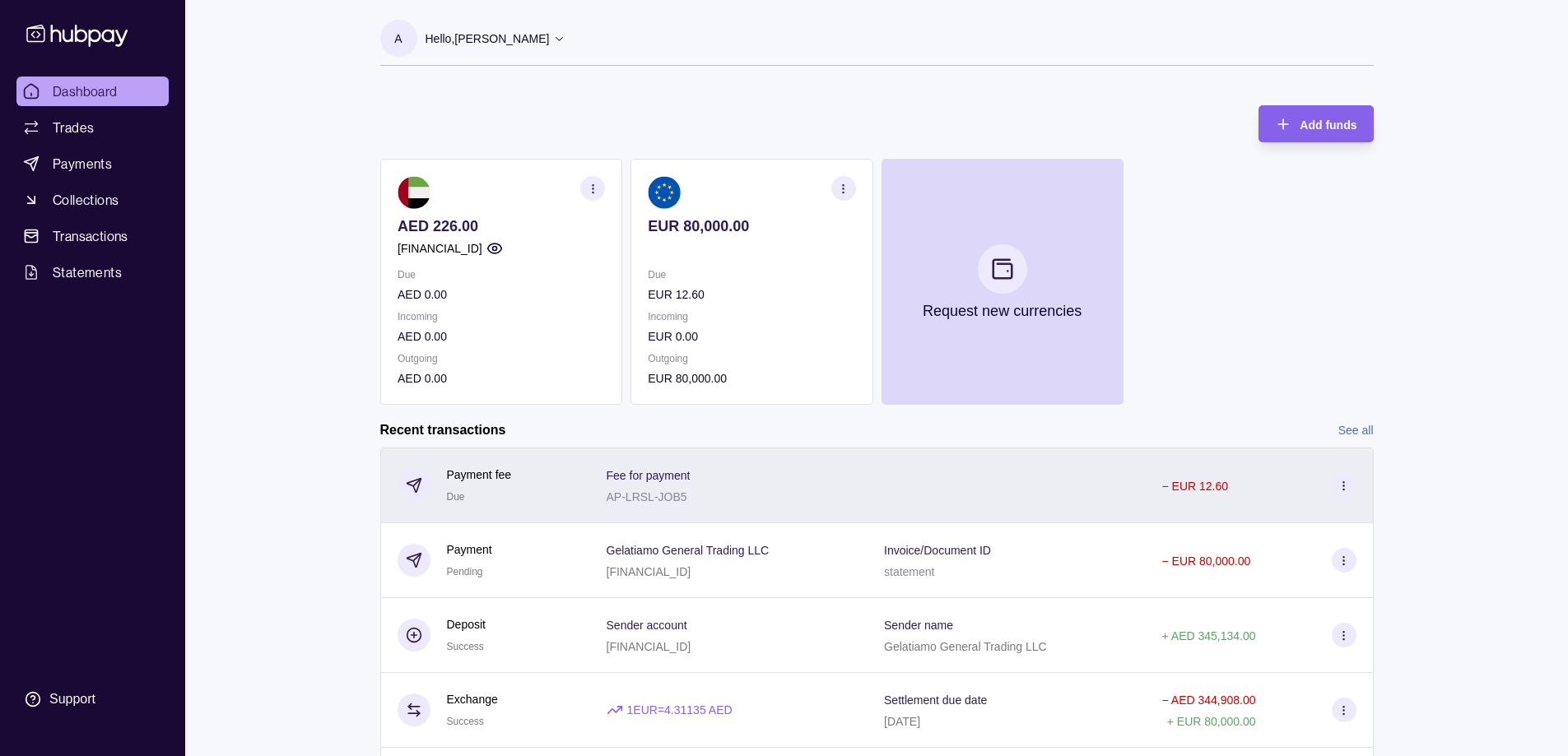
click at [1342, 488] on icon at bounding box center [1343, 485] width 12 height 12
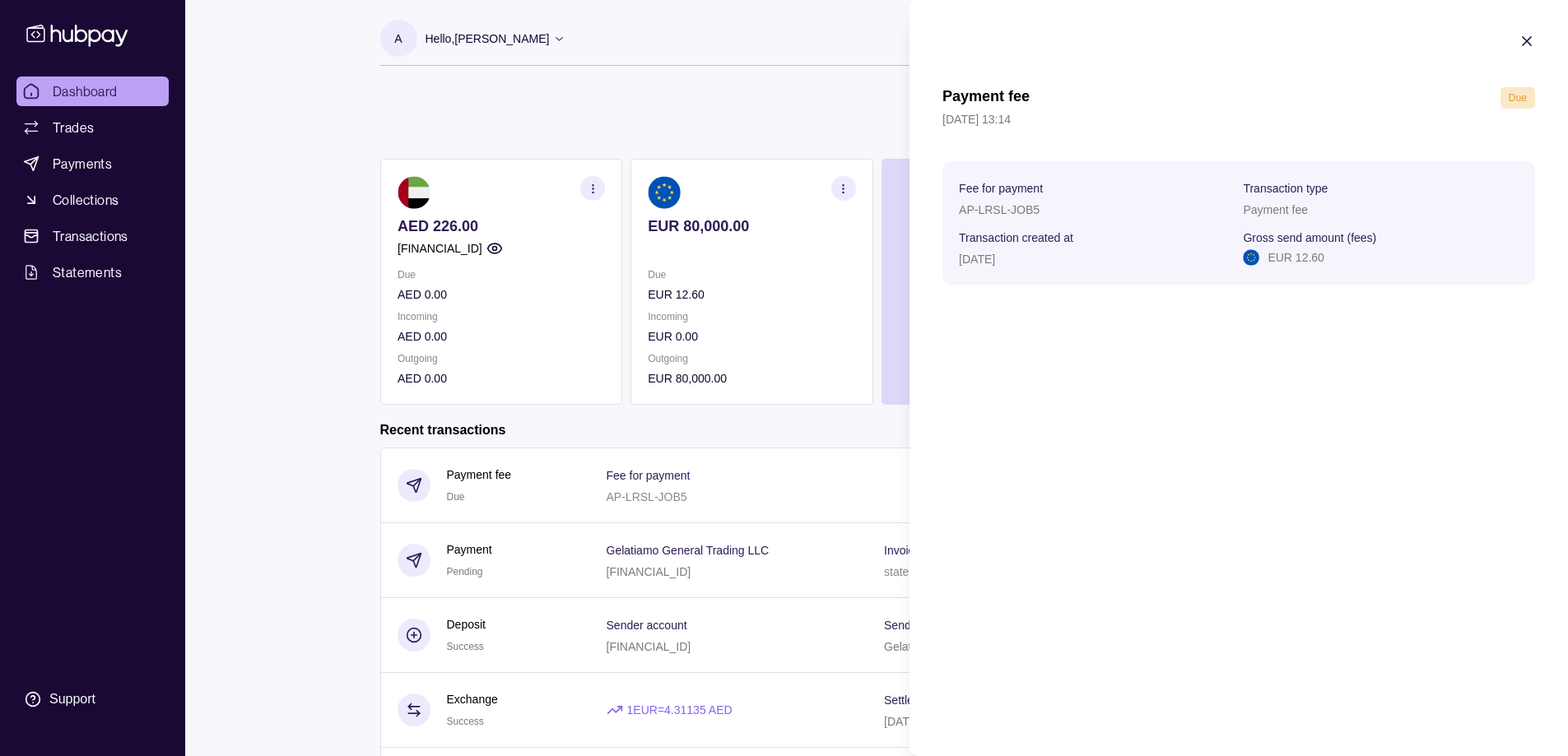
click at [1524, 43] on icon "button" at bounding box center [1526, 41] width 8 height 8
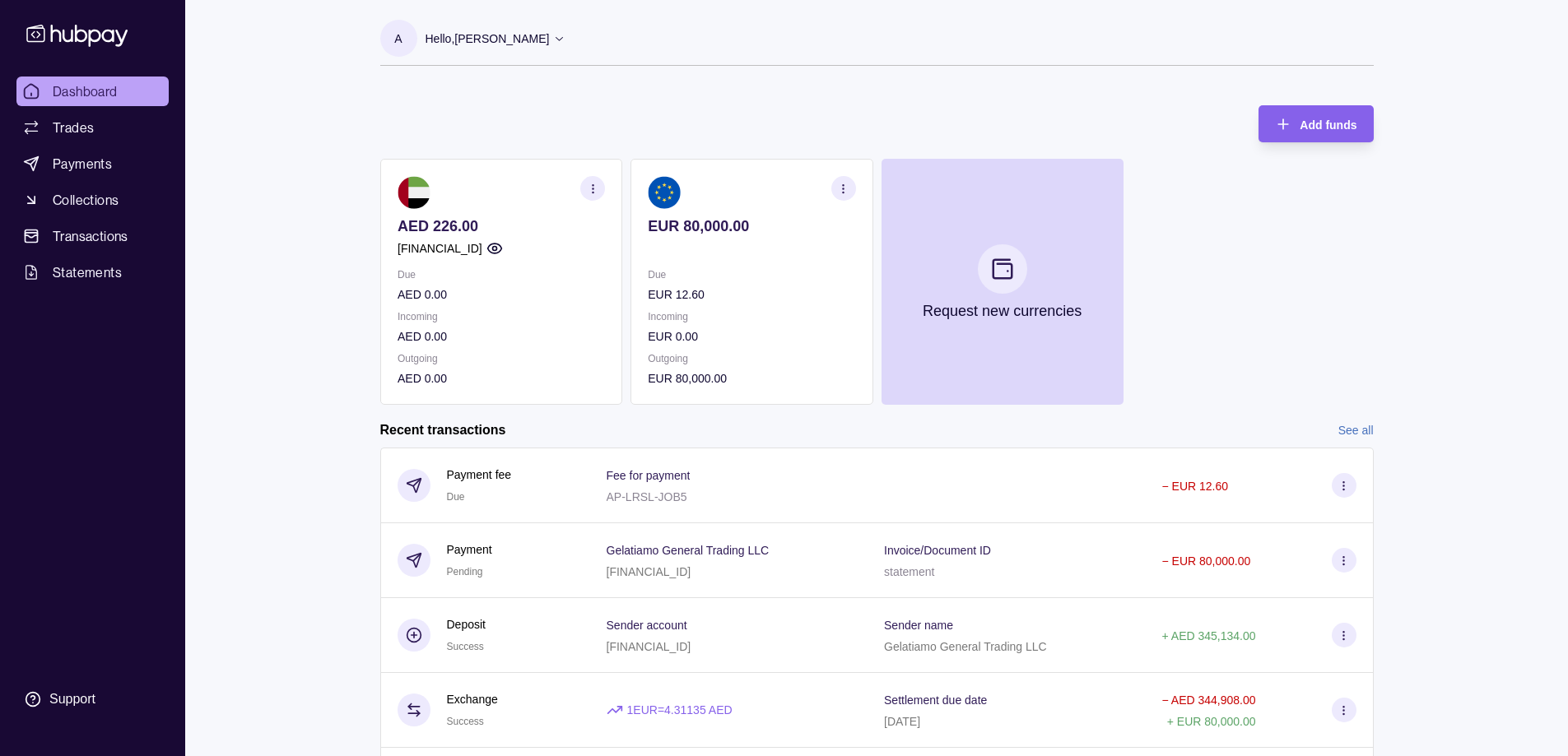
click at [244, 211] on div "Dashboard Trades Payments Collections Transactions Statements Support A Hello, …" at bounding box center [784, 438] width 1568 height 875
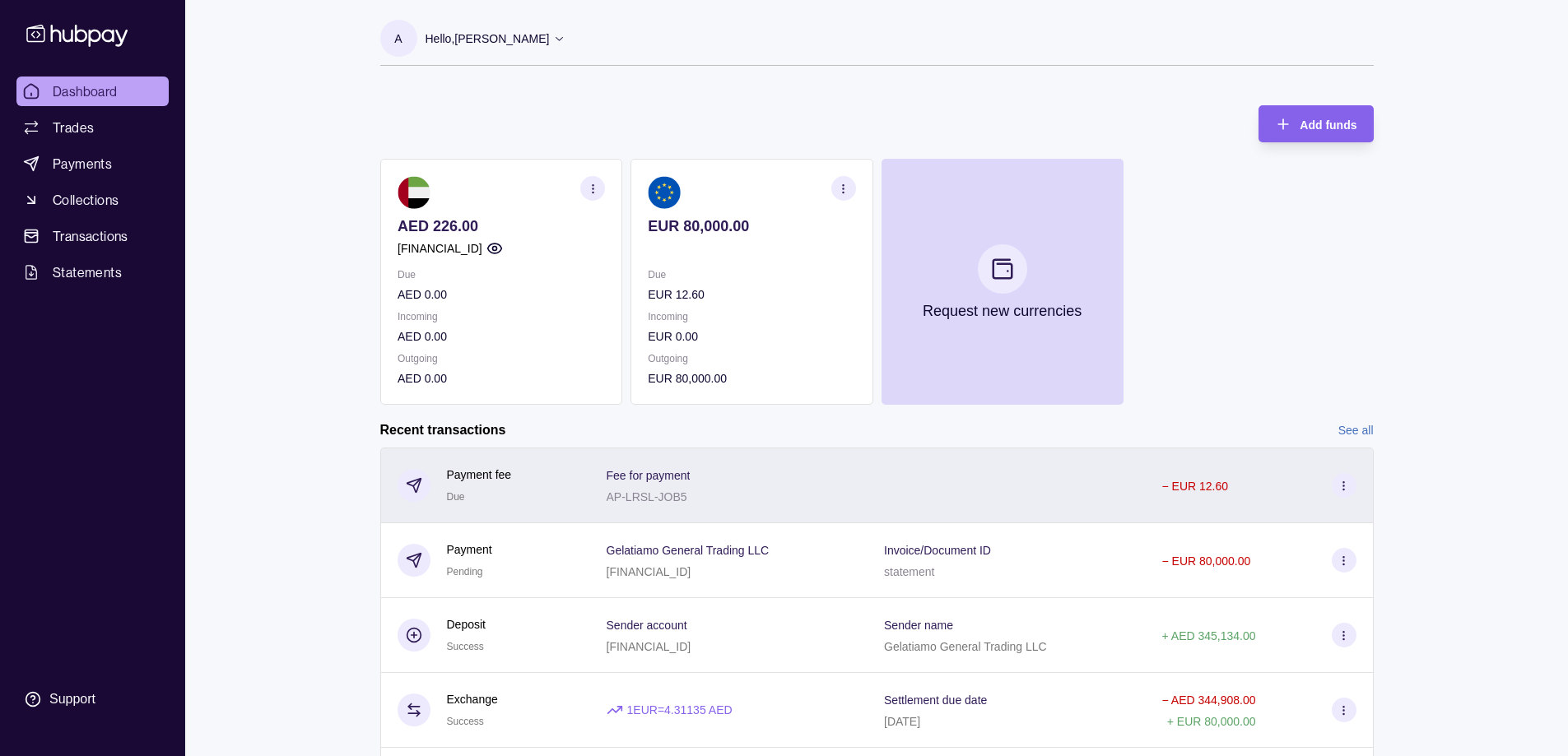
click at [1341, 484] on icon at bounding box center [1343, 485] width 12 height 12
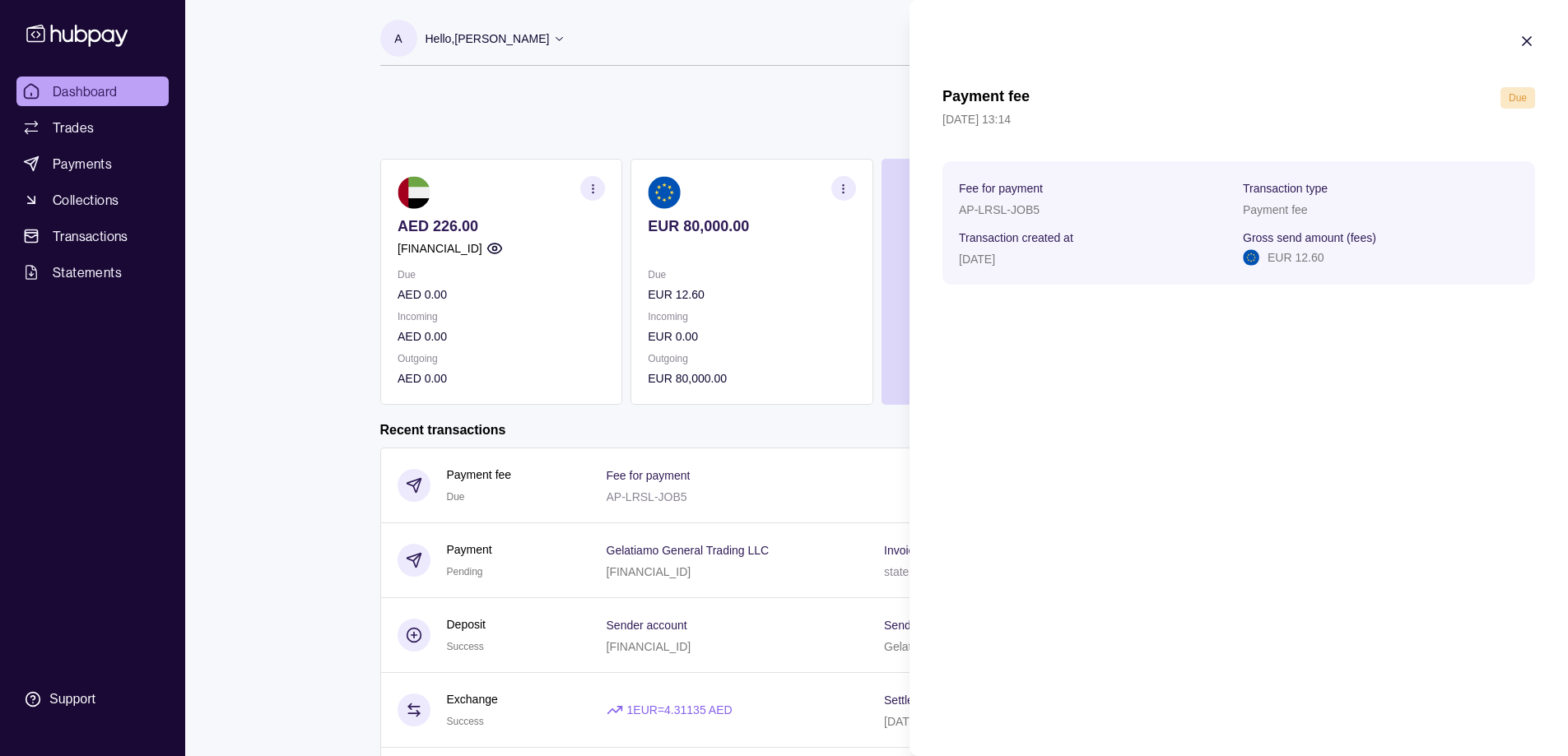
click at [1531, 37] on icon "button" at bounding box center [1526, 41] width 8 height 8
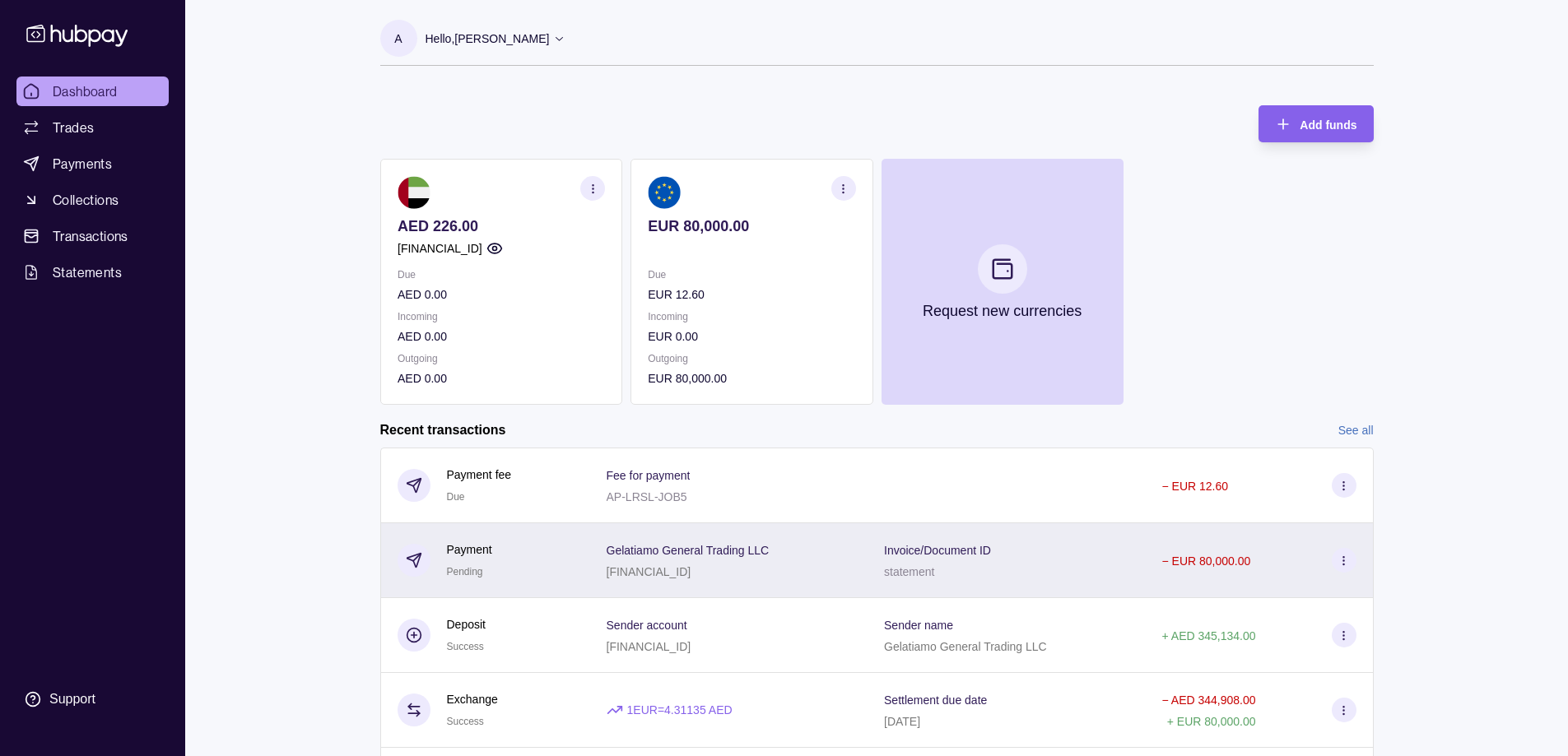
click at [965, 563] on div "statement" at bounding box center [937, 571] width 107 height 20
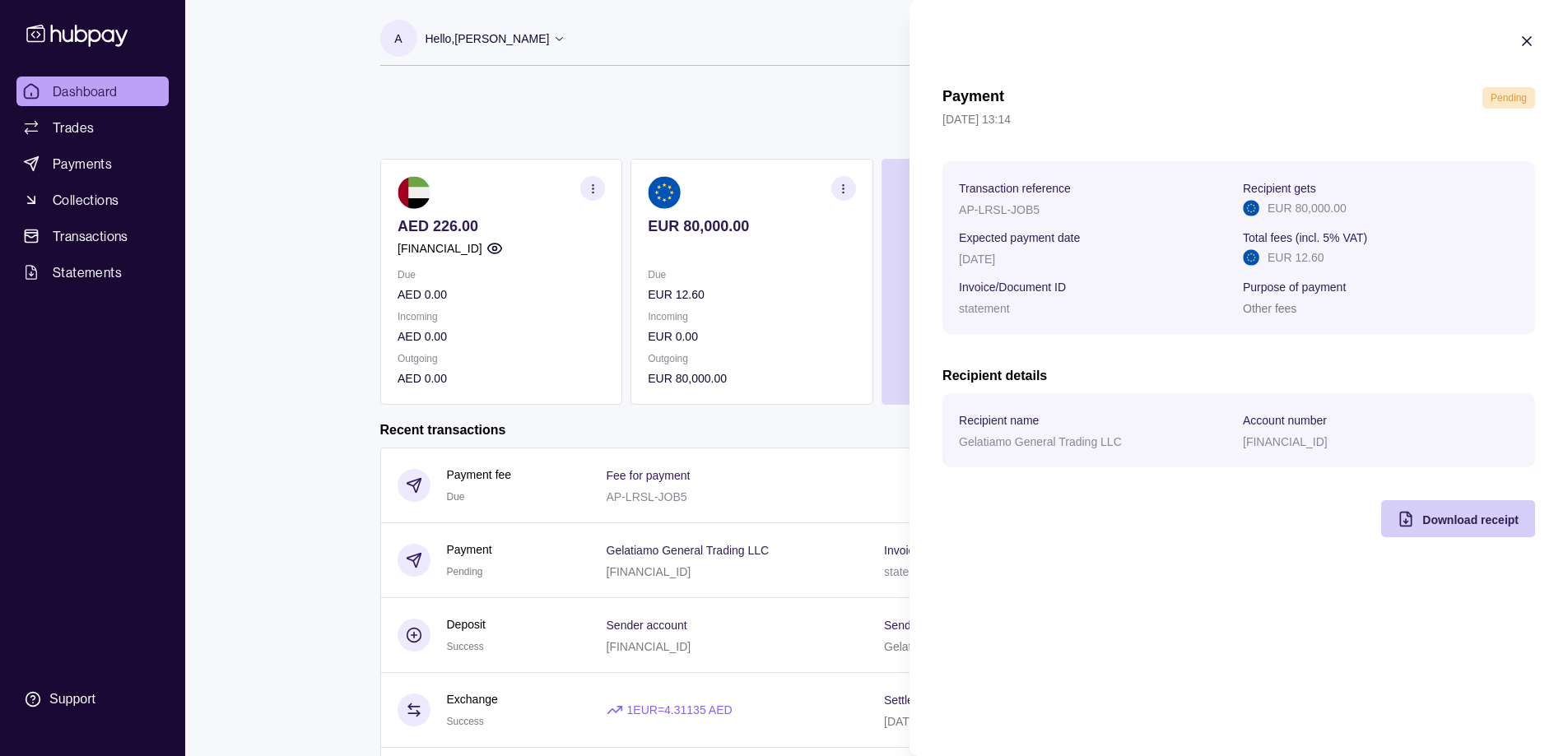
click at [1454, 516] on span "Download receipt" at bounding box center [1469, 520] width 96 height 13
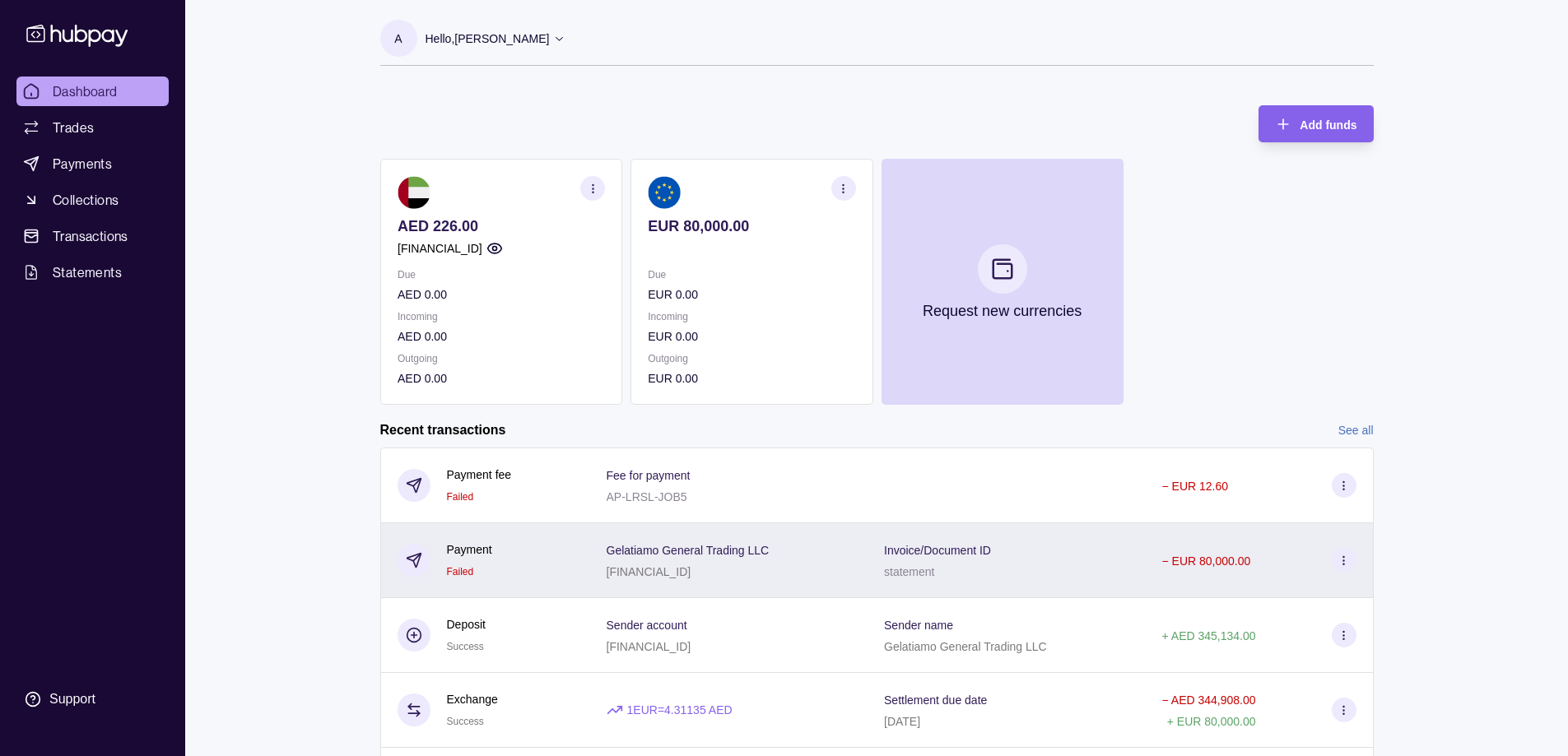
click at [861, 547] on div "Gelatiamo General Trading LLC AE800330000019101594802" at bounding box center [729, 560] width 277 height 74
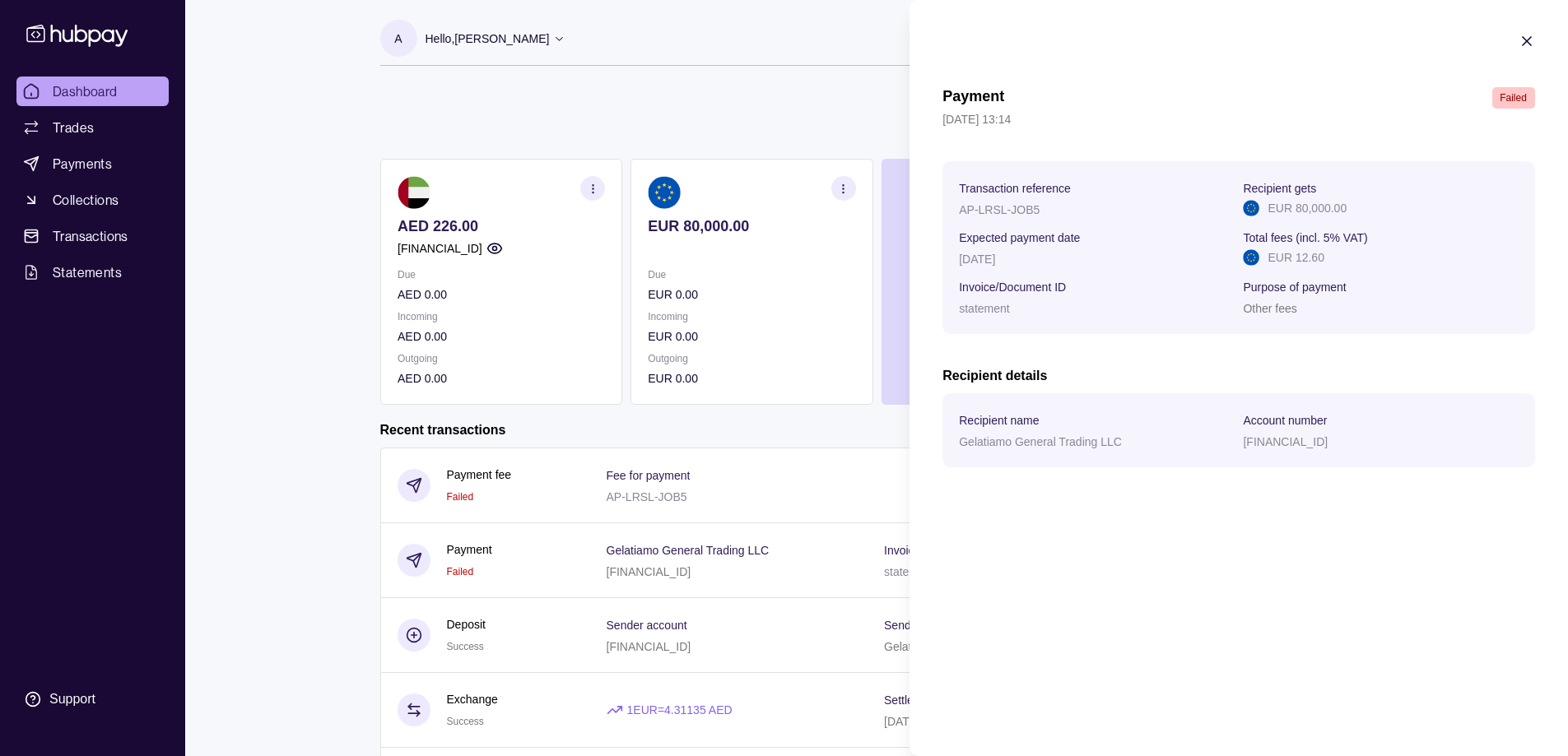
click at [1512, 108] on div "Failed" at bounding box center [1512, 98] width 44 height 21
click at [1525, 42] on icon "button" at bounding box center [1526, 41] width 8 height 8
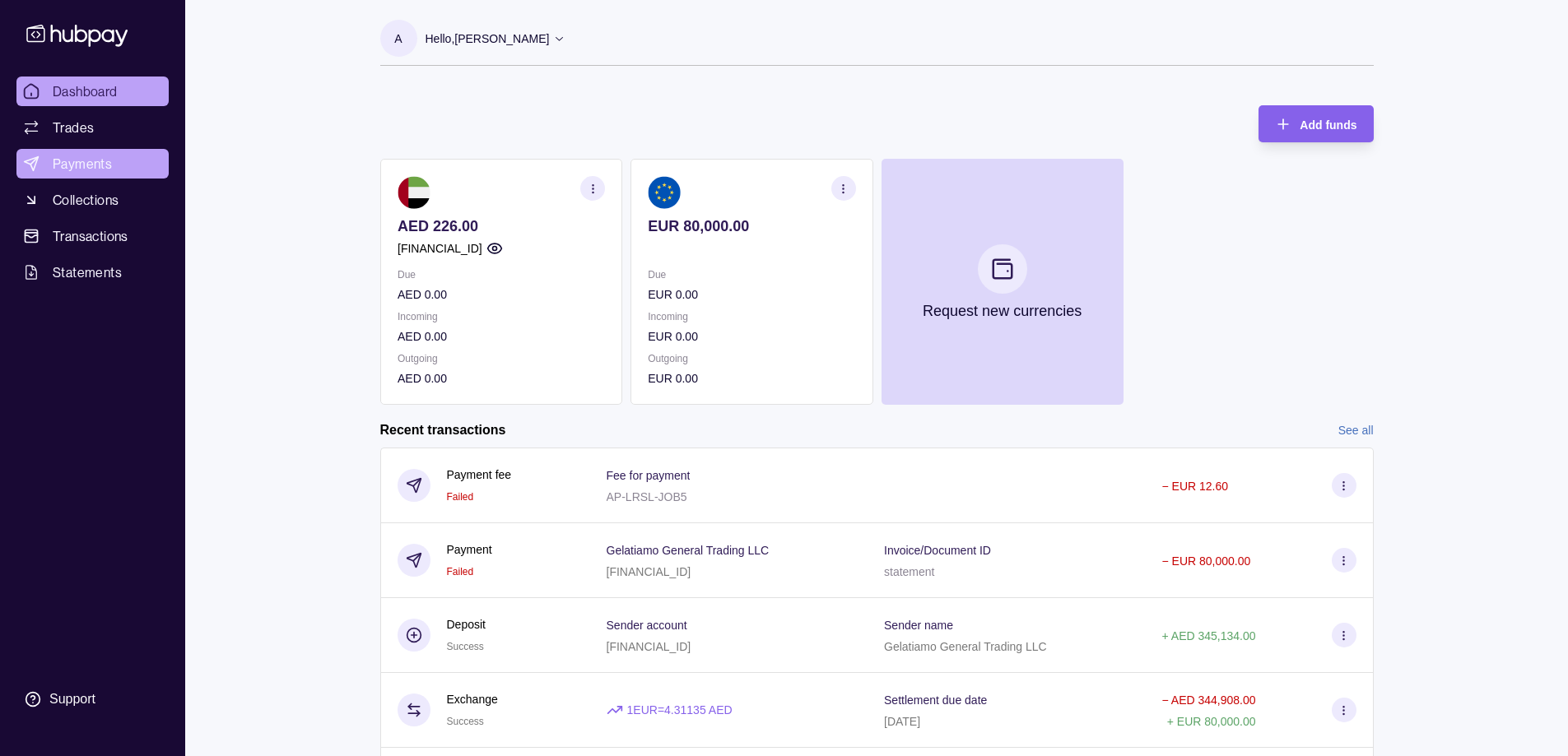
click at [92, 173] on span "Payments" at bounding box center [83, 163] width 60 height 20
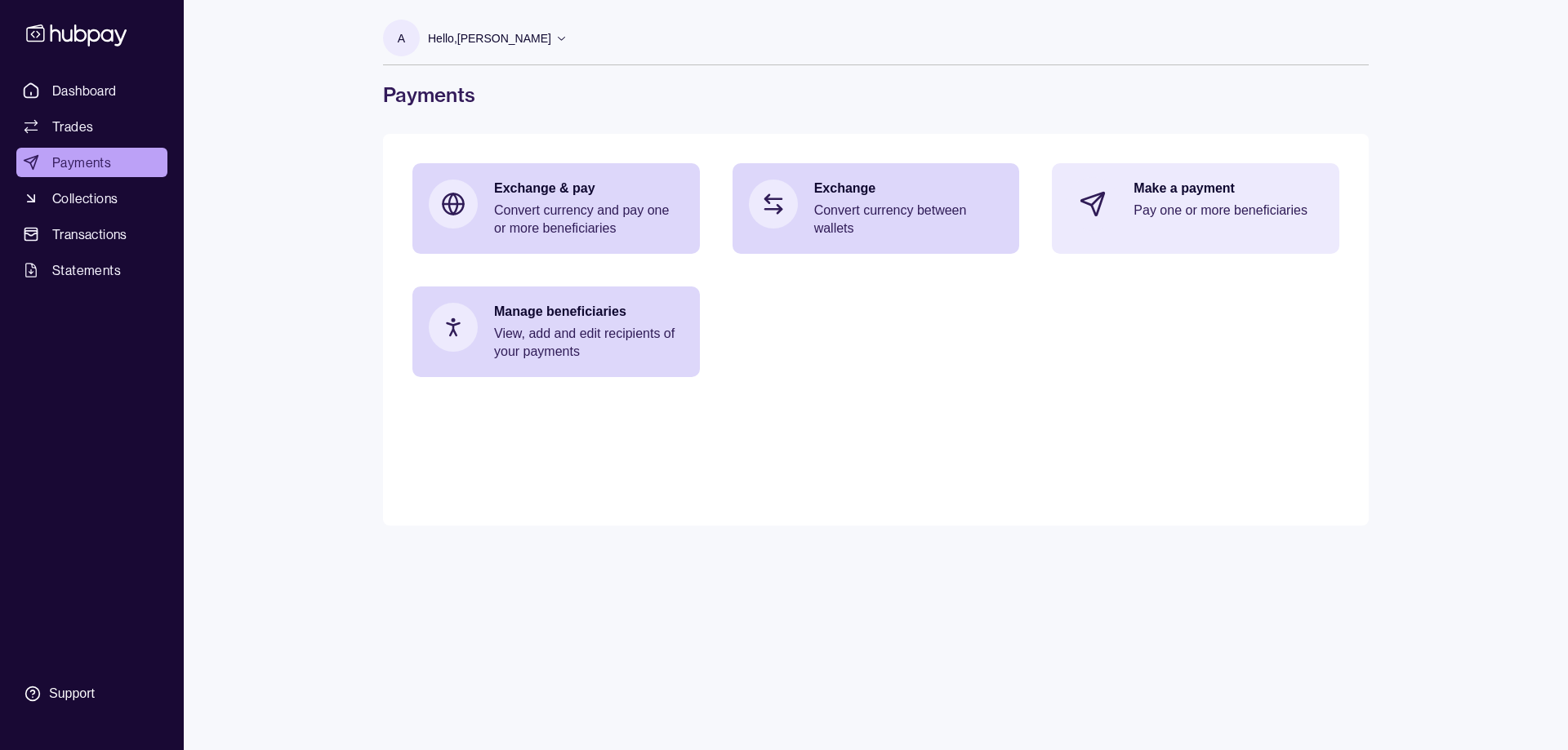
click at [1129, 220] on div "Make a payment Pay one or more beneficiaries" at bounding box center [1195, 204] width 287 height 81
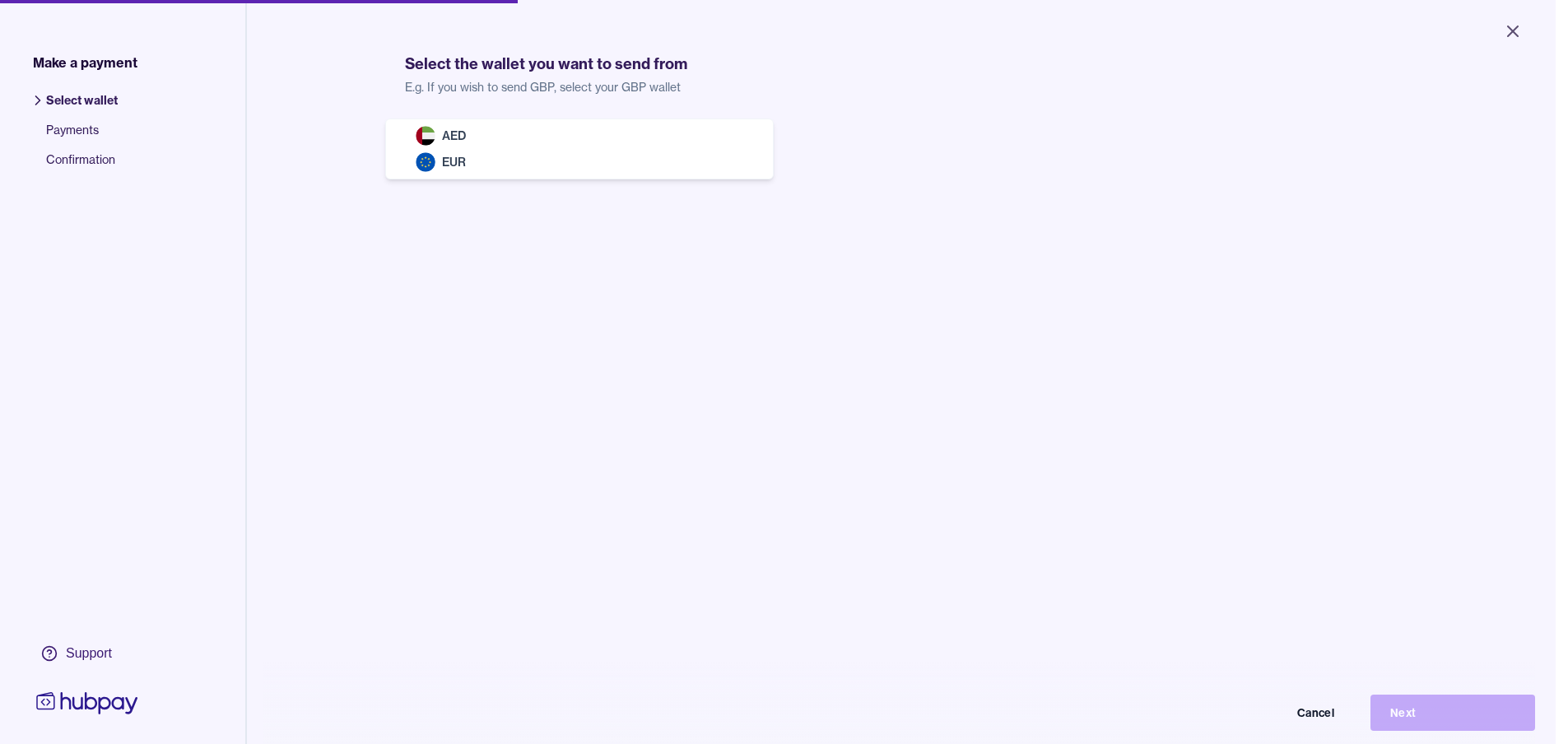
click at [504, 163] on body "Close Make a payment Select wallet Payments Confirmation Support Select the wal…" at bounding box center [777, 372] width 1555 height 744
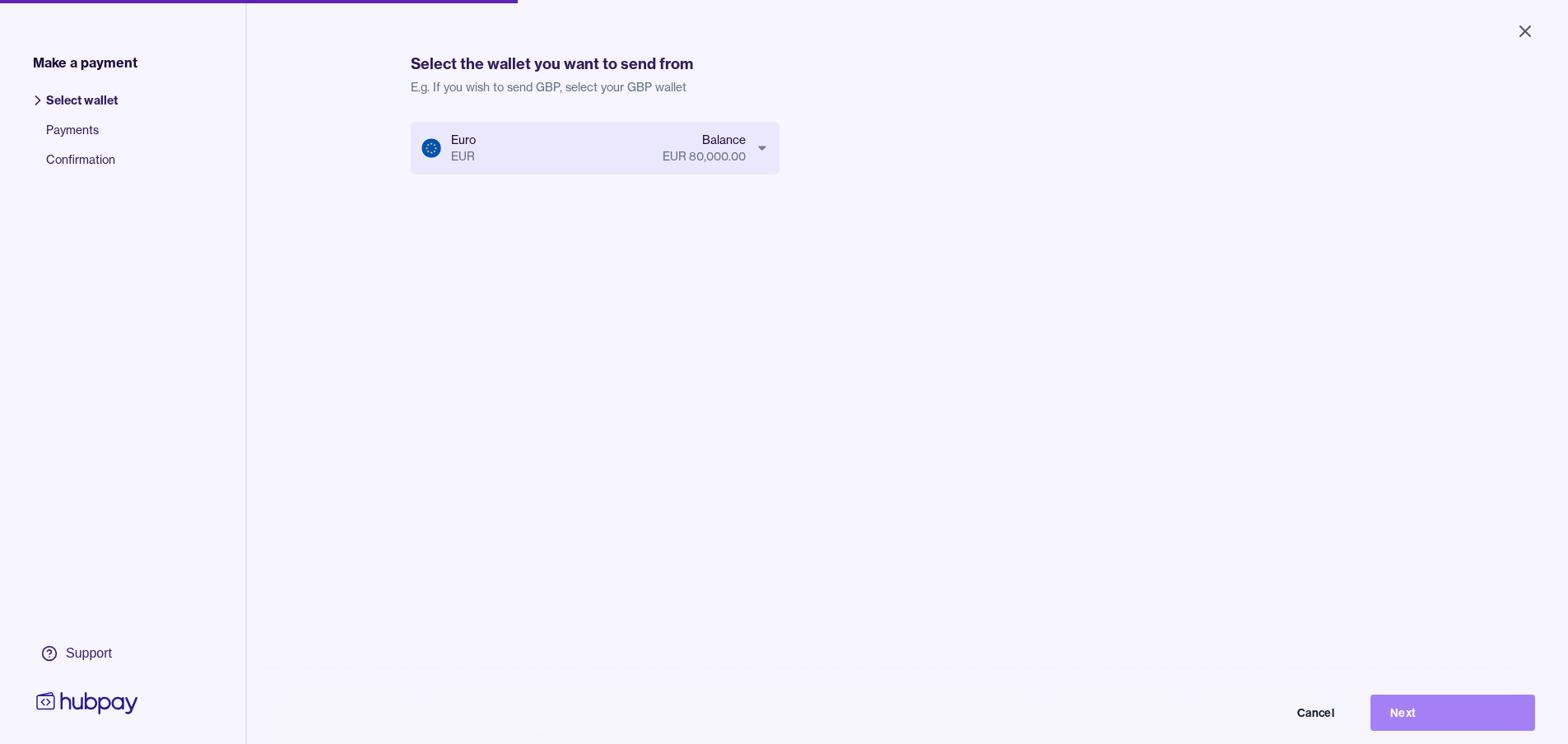
click at [1413, 721] on button "Next" at bounding box center [1453, 712] width 165 height 36
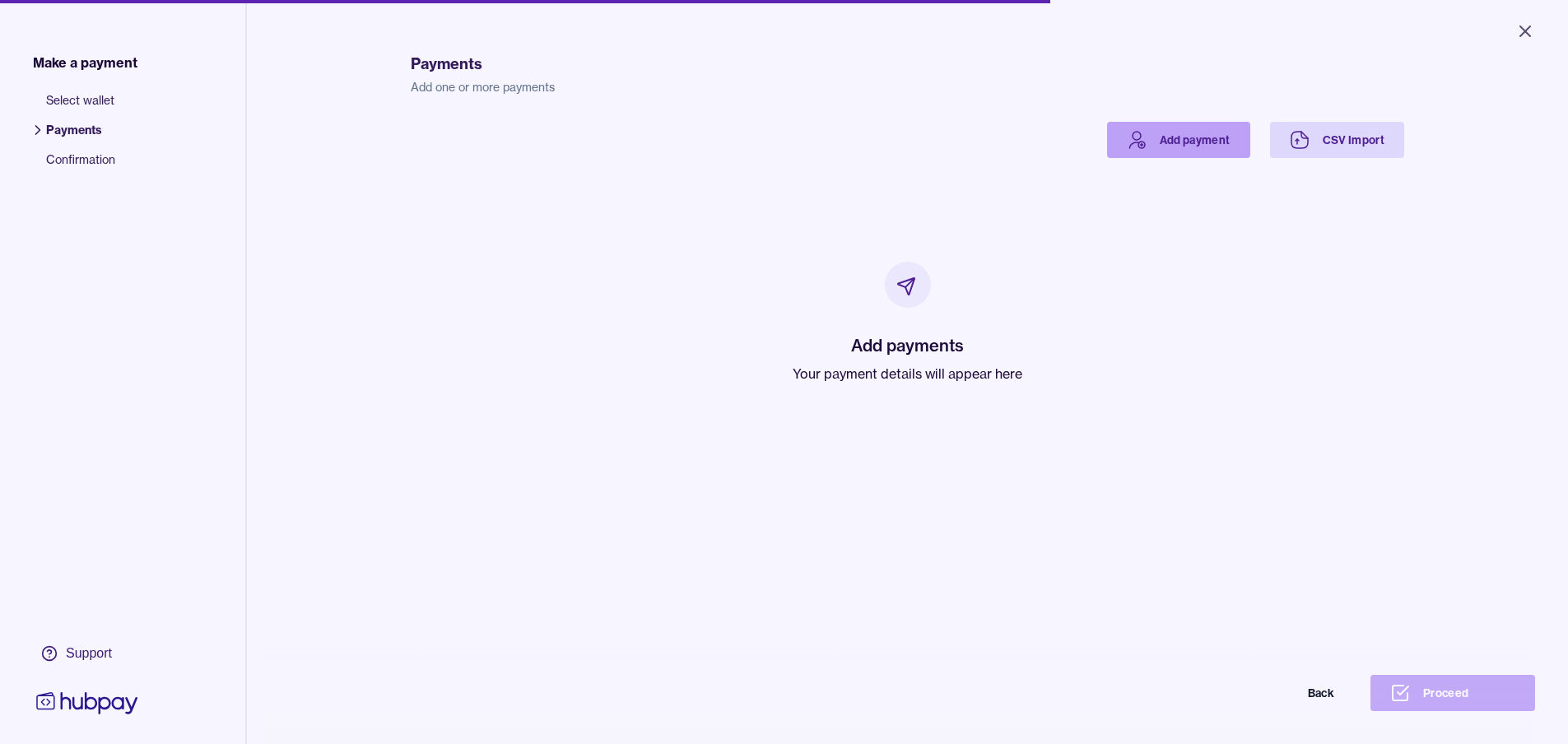
click at [1161, 137] on link "Add payment" at bounding box center [1179, 140] width 143 height 36
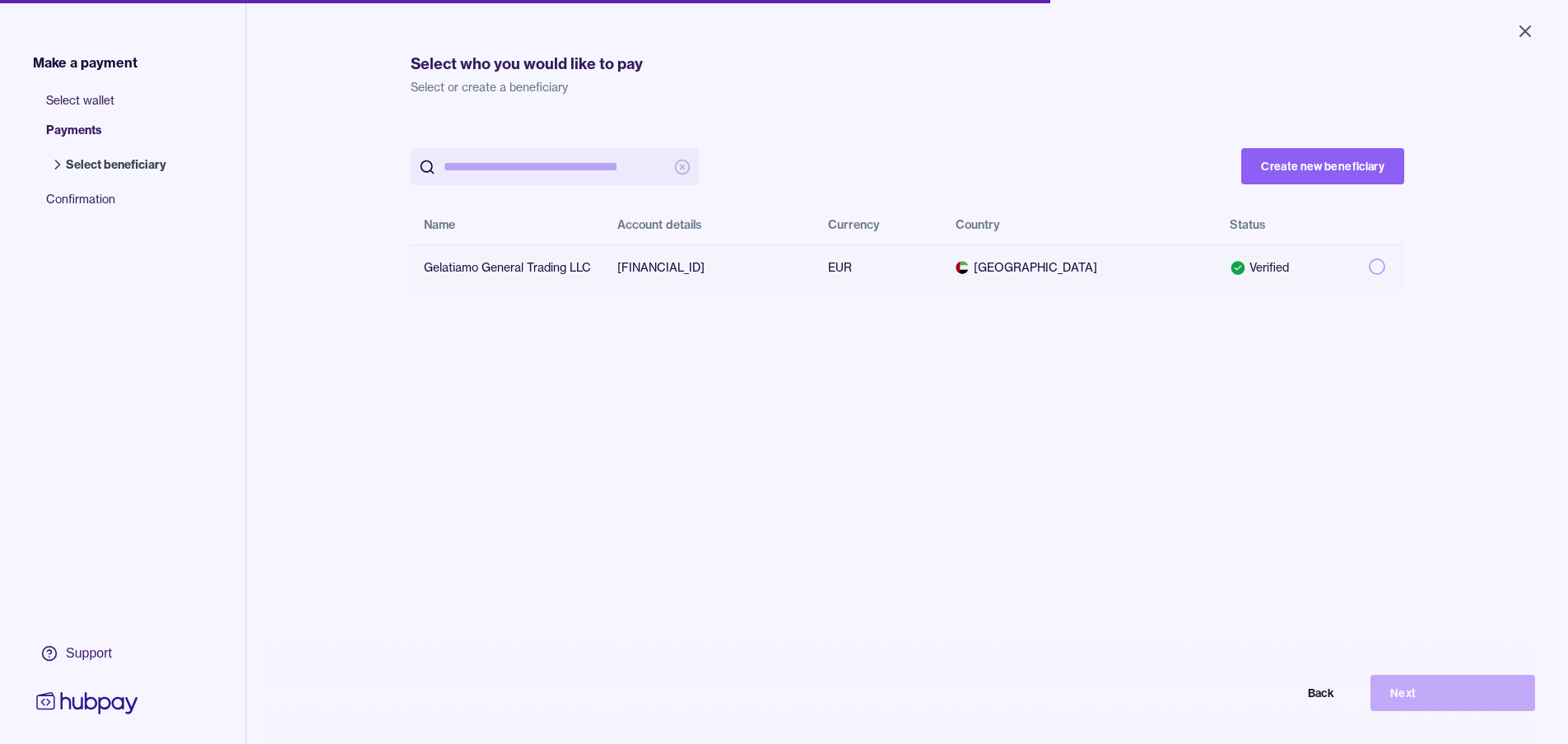
click at [1374, 275] on td at bounding box center [1380, 266] width 48 height 46
click at [1406, 694] on button "Next" at bounding box center [1453, 693] width 165 height 36
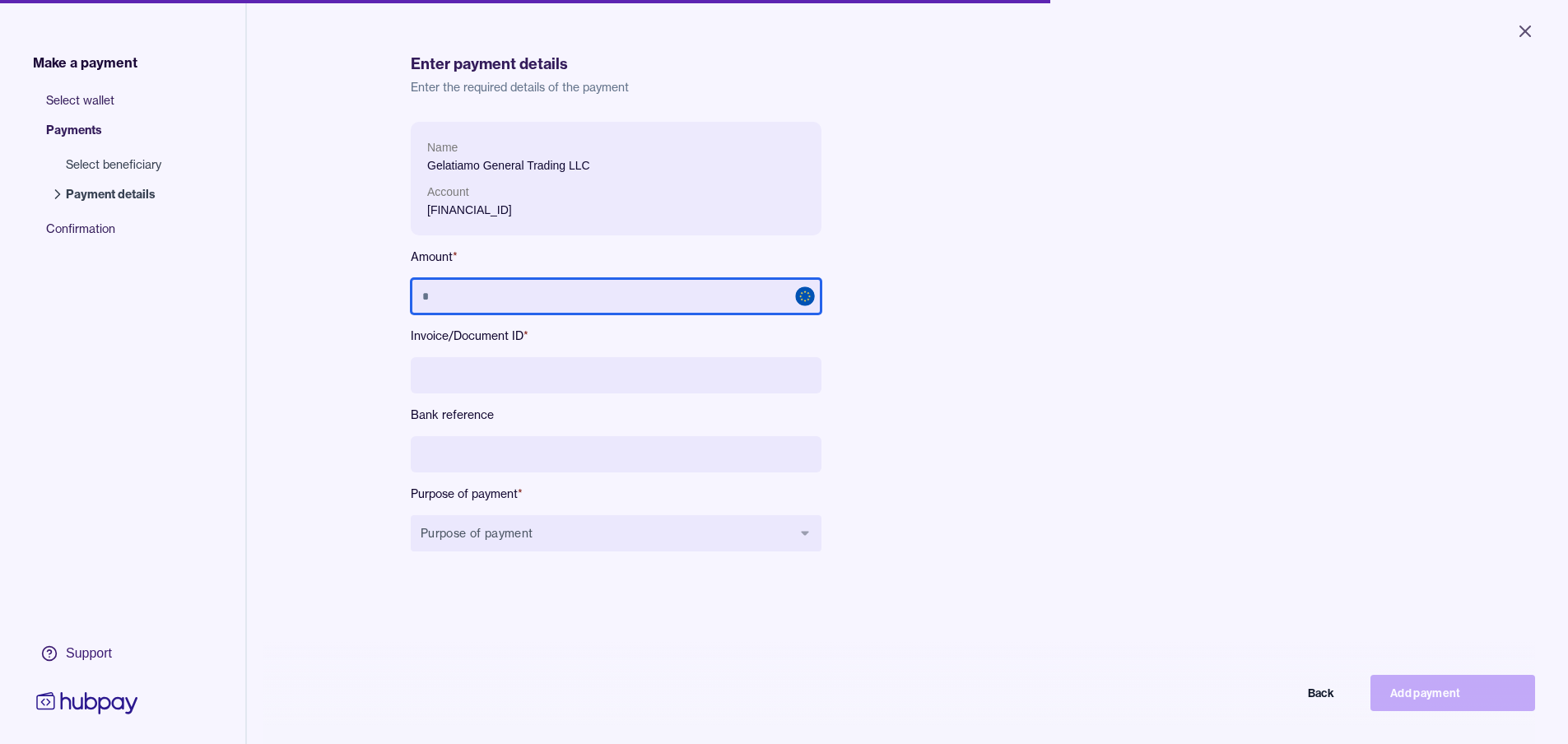
click at [562, 300] on input "text" at bounding box center [615, 296] width 411 height 36
type input "******"
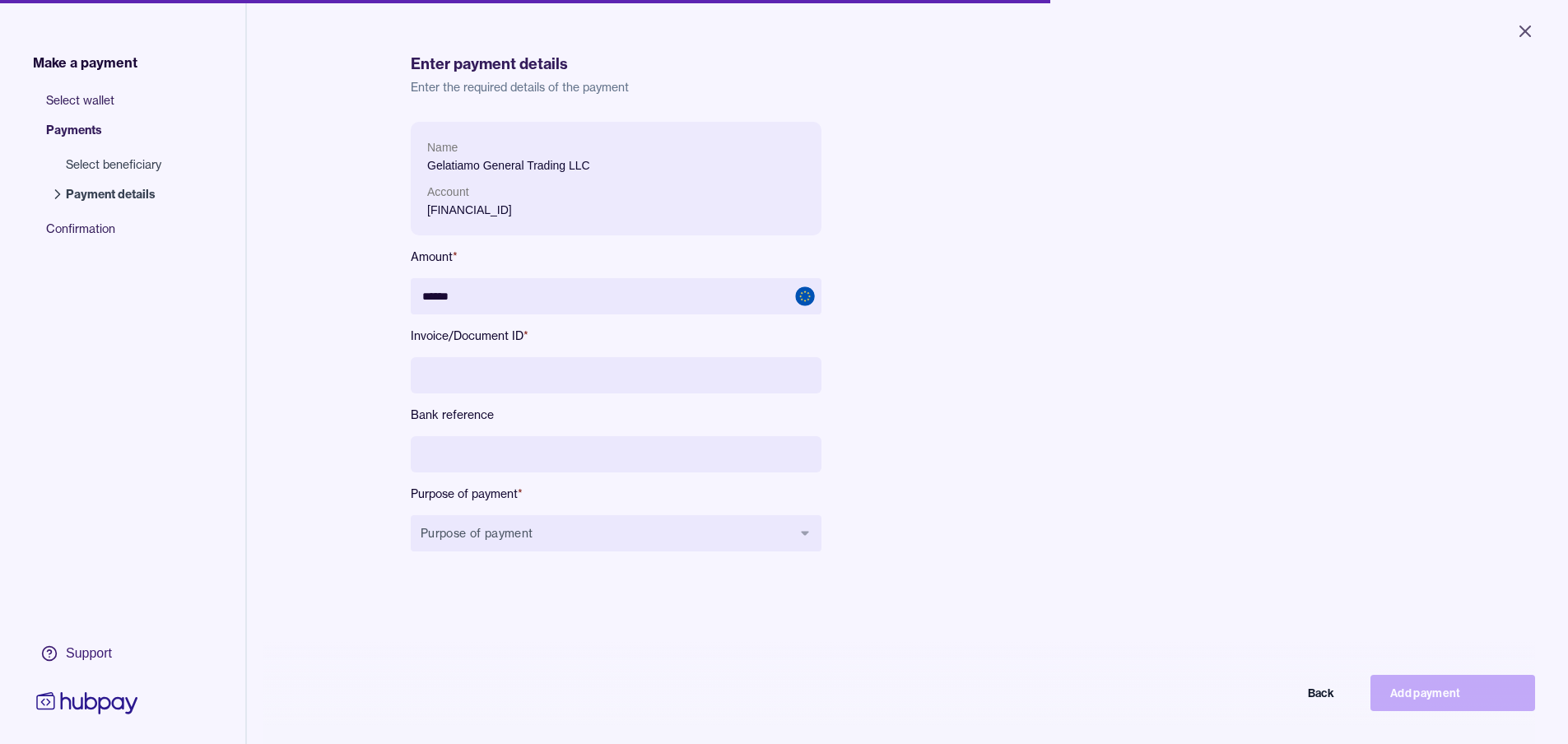
click at [526, 372] on input at bounding box center [615, 375] width 411 height 36
type input "*********"
click at [513, 525] on button "Purpose of payment" at bounding box center [615, 533] width 411 height 36
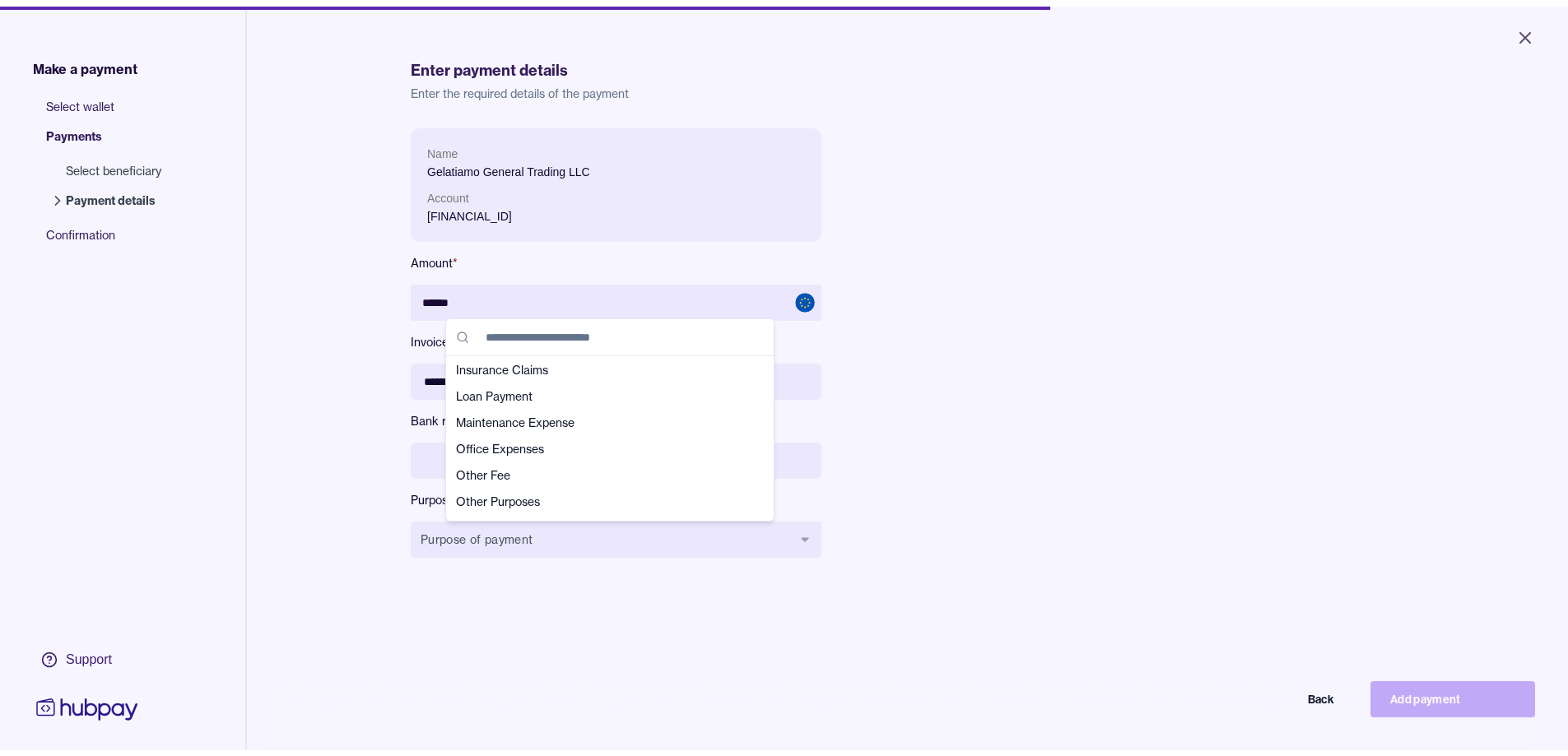
scroll to position [330, 0]
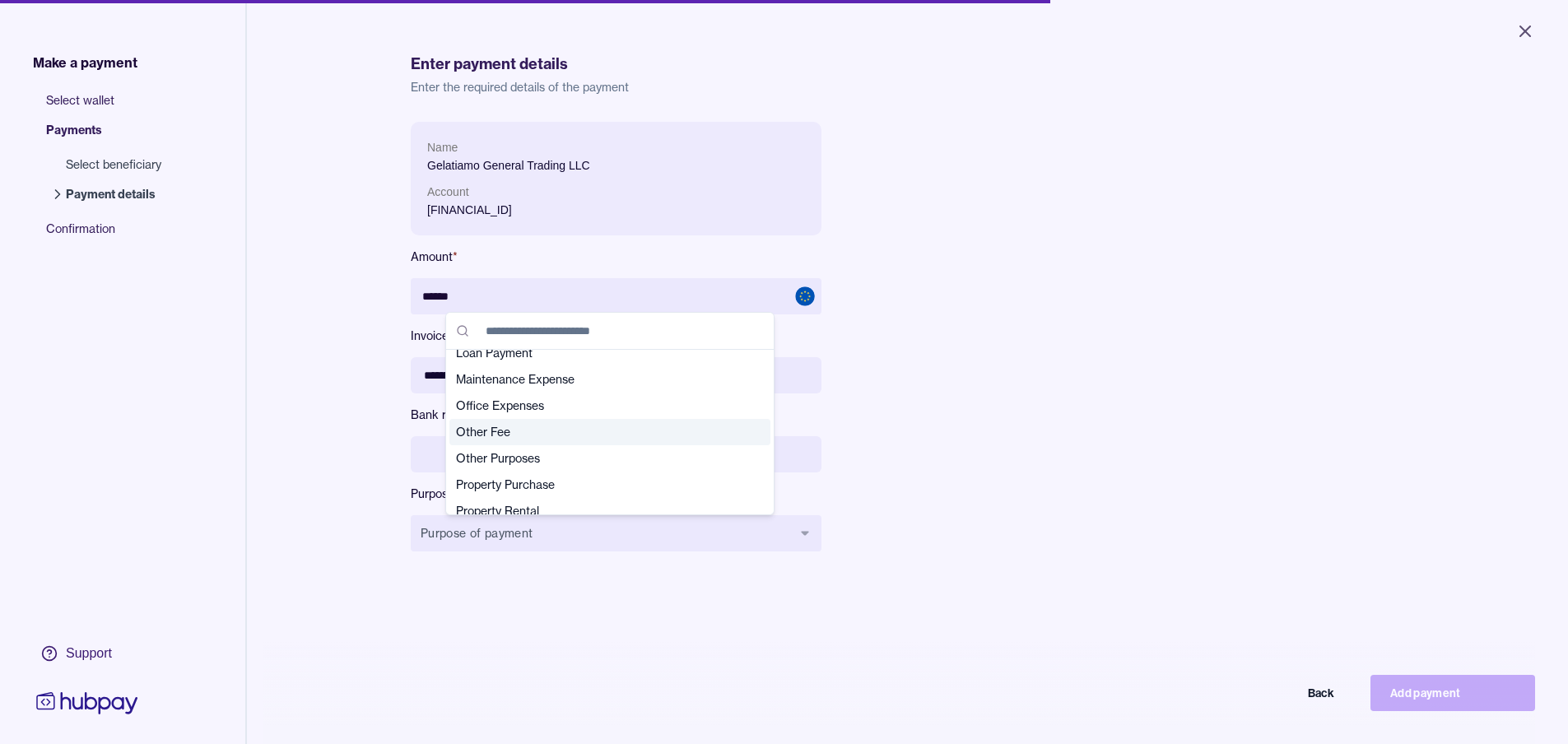
click at [520, 434] on span "Other Fee" at bounding box center [600, 432] width 288 height 17
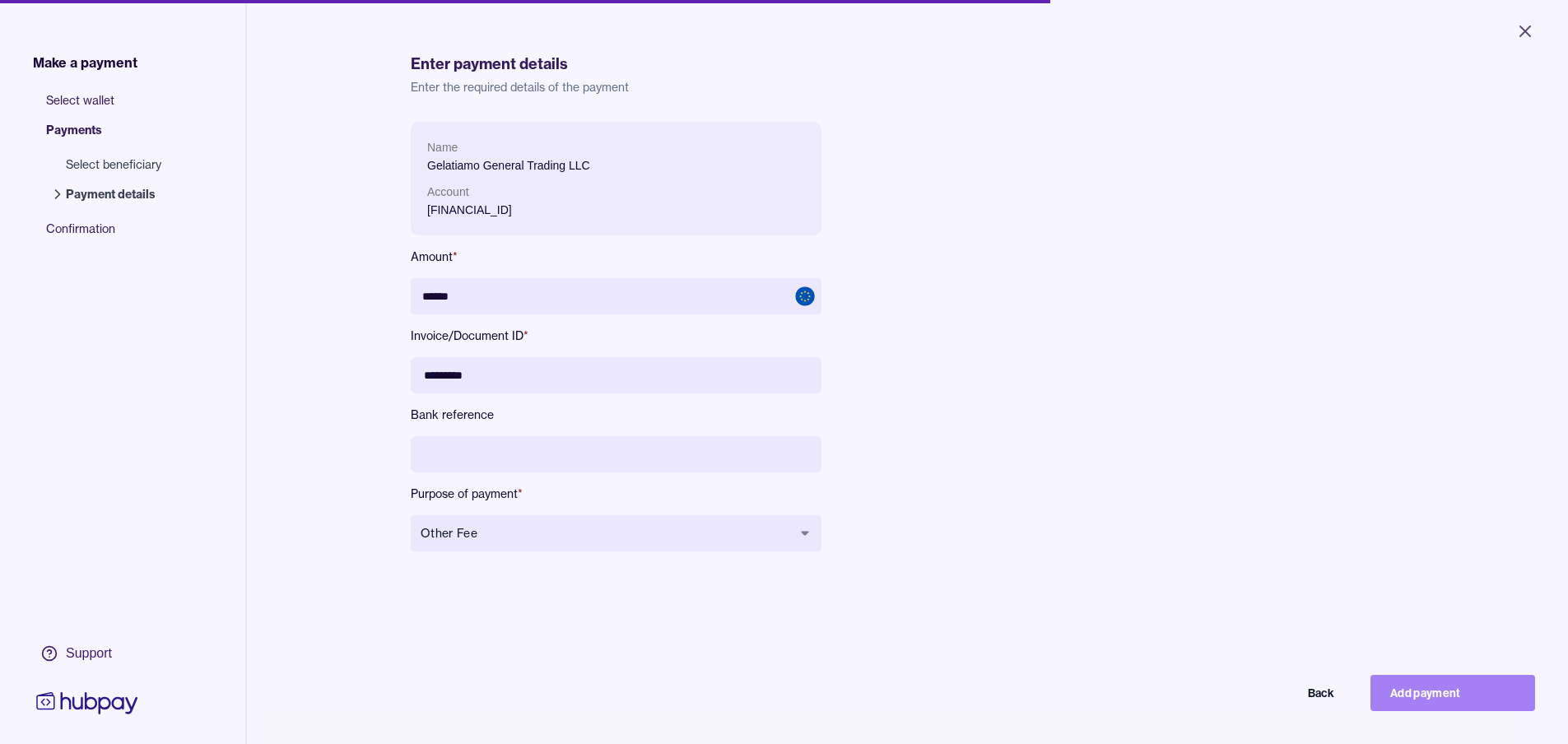
click at [1462, 701] on button "Add payment" at bounding box center [1453, 693] width 165 height 36
type input "*****"
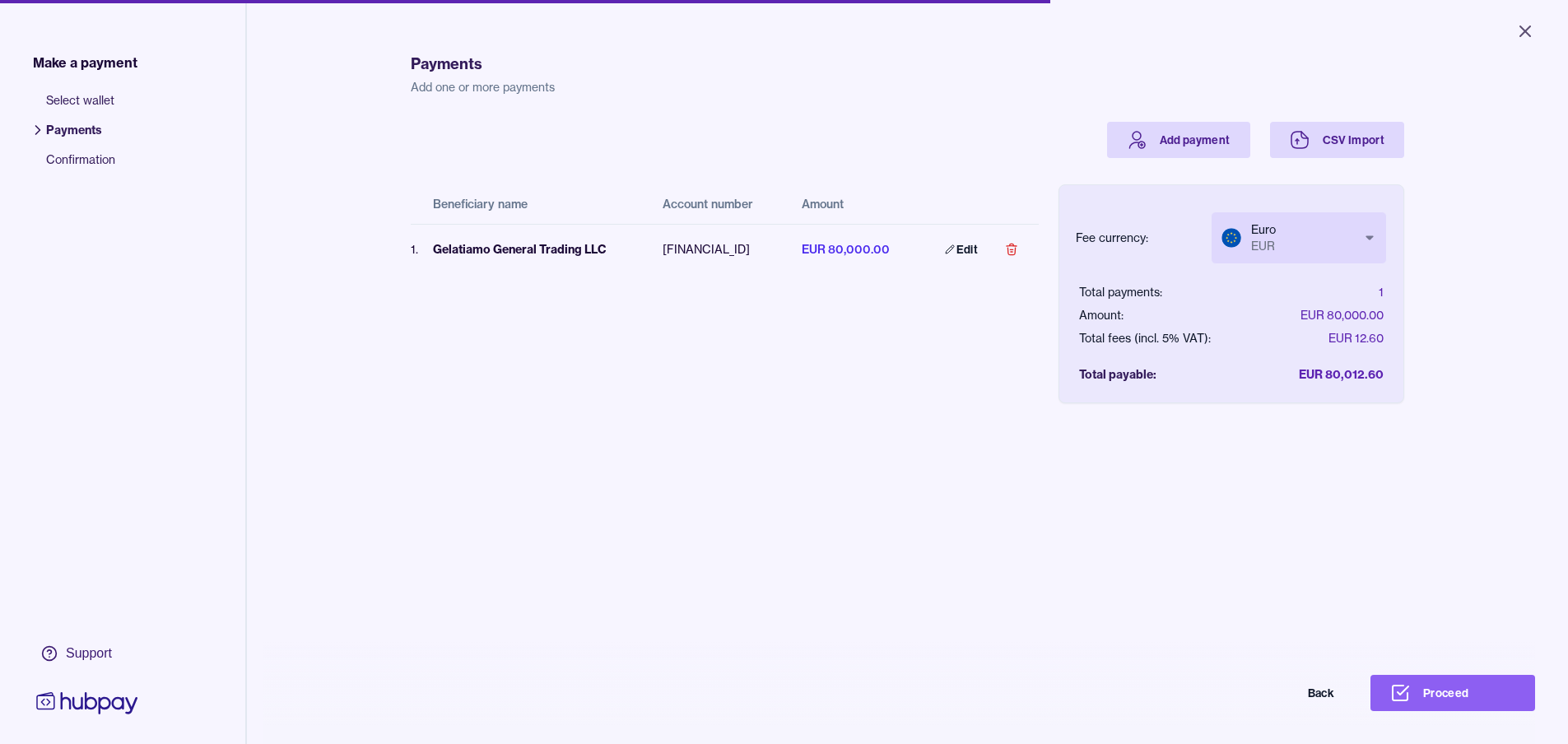
click at [1300, 240] on body "Close Make a payment Select wallet Payments Confirmation Support Payments Add o…" at bounding box center [784, 372] width 1568 height 744
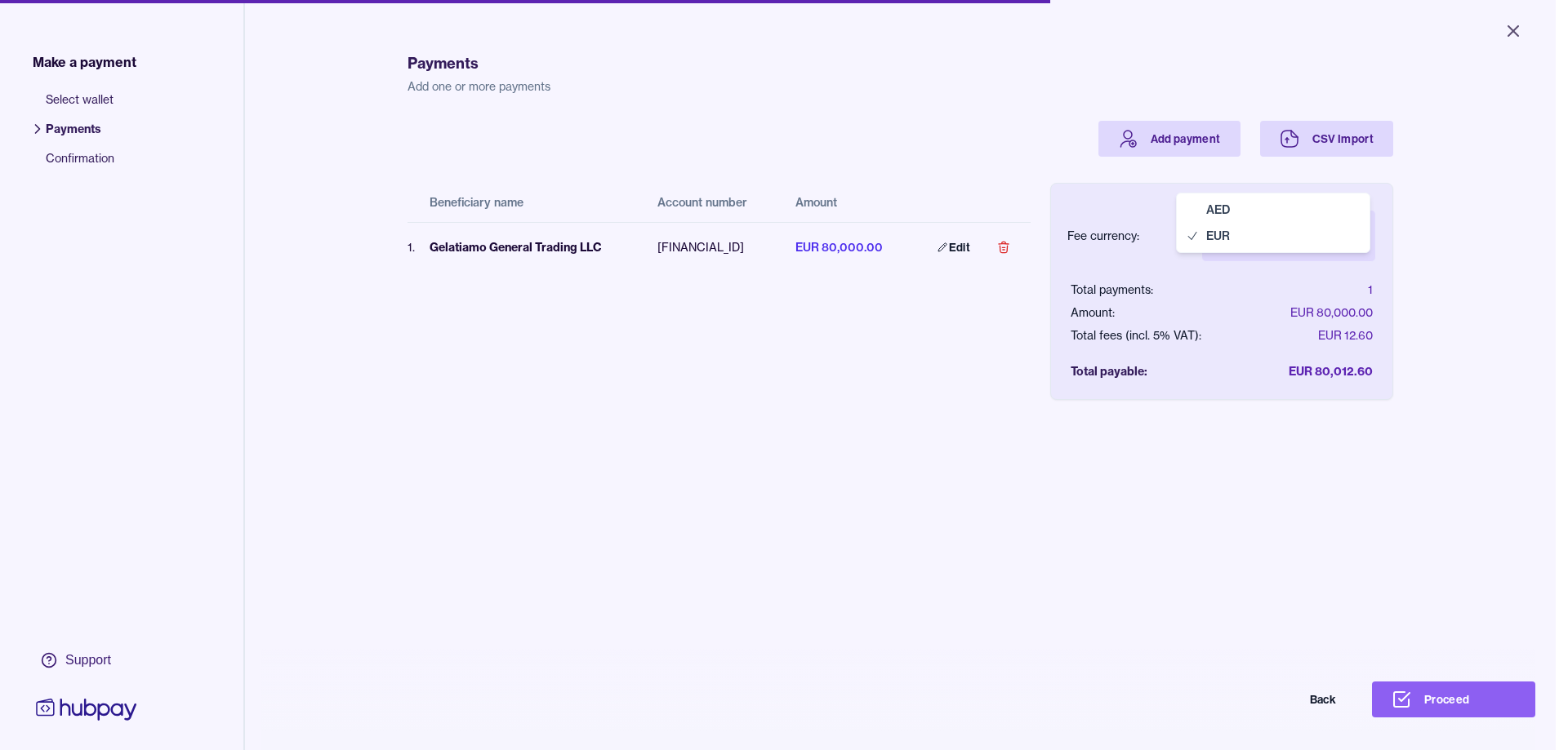
select select "***"
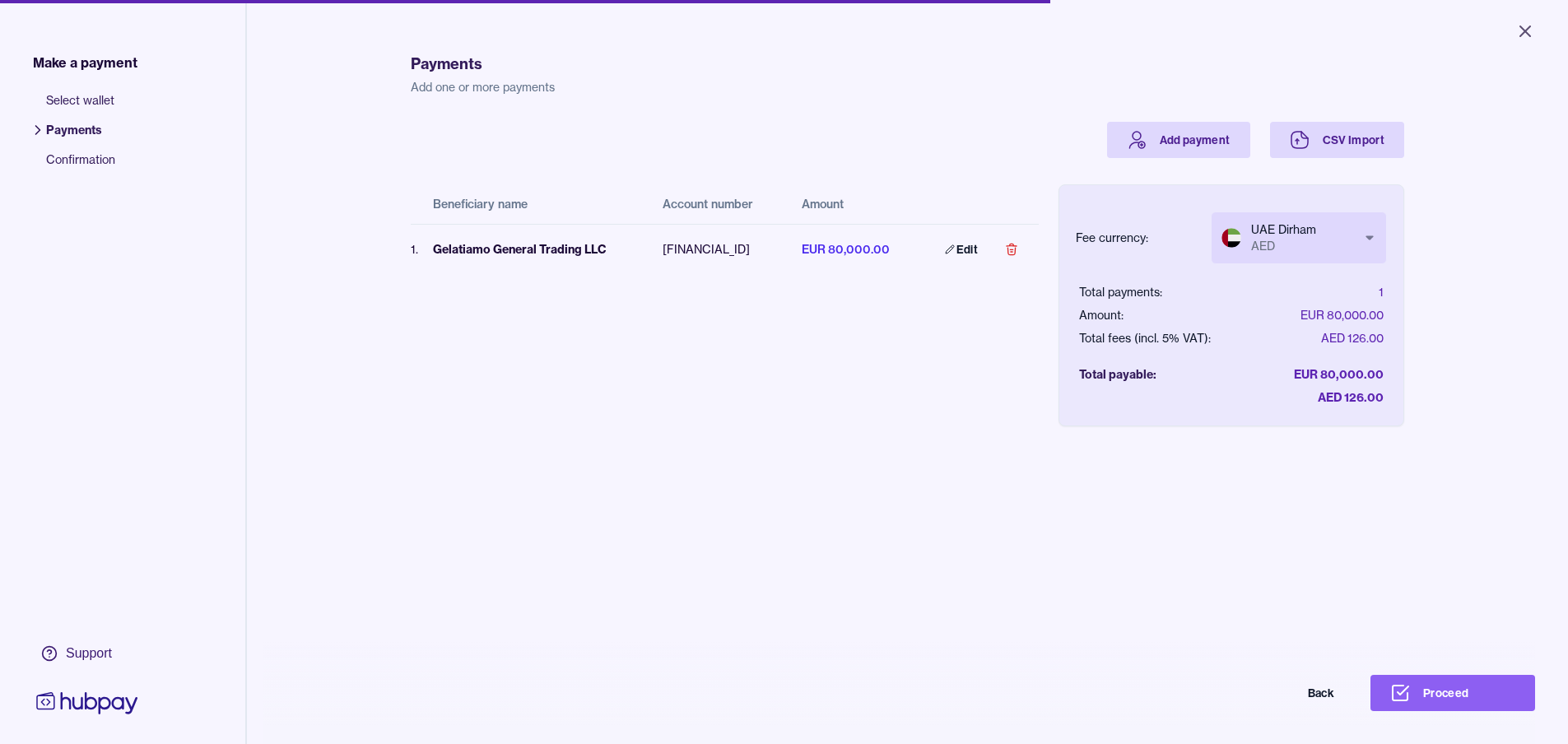
click at [1264, 486] on div "Payments Add one or more payments Add payment CSV Import Beneficiary name Accou…" at bounding box center [907, 401] width 994 height 744
click at [1445, 697] on button "Proceed" at bounding box center [1453, 693] width 165 height 36
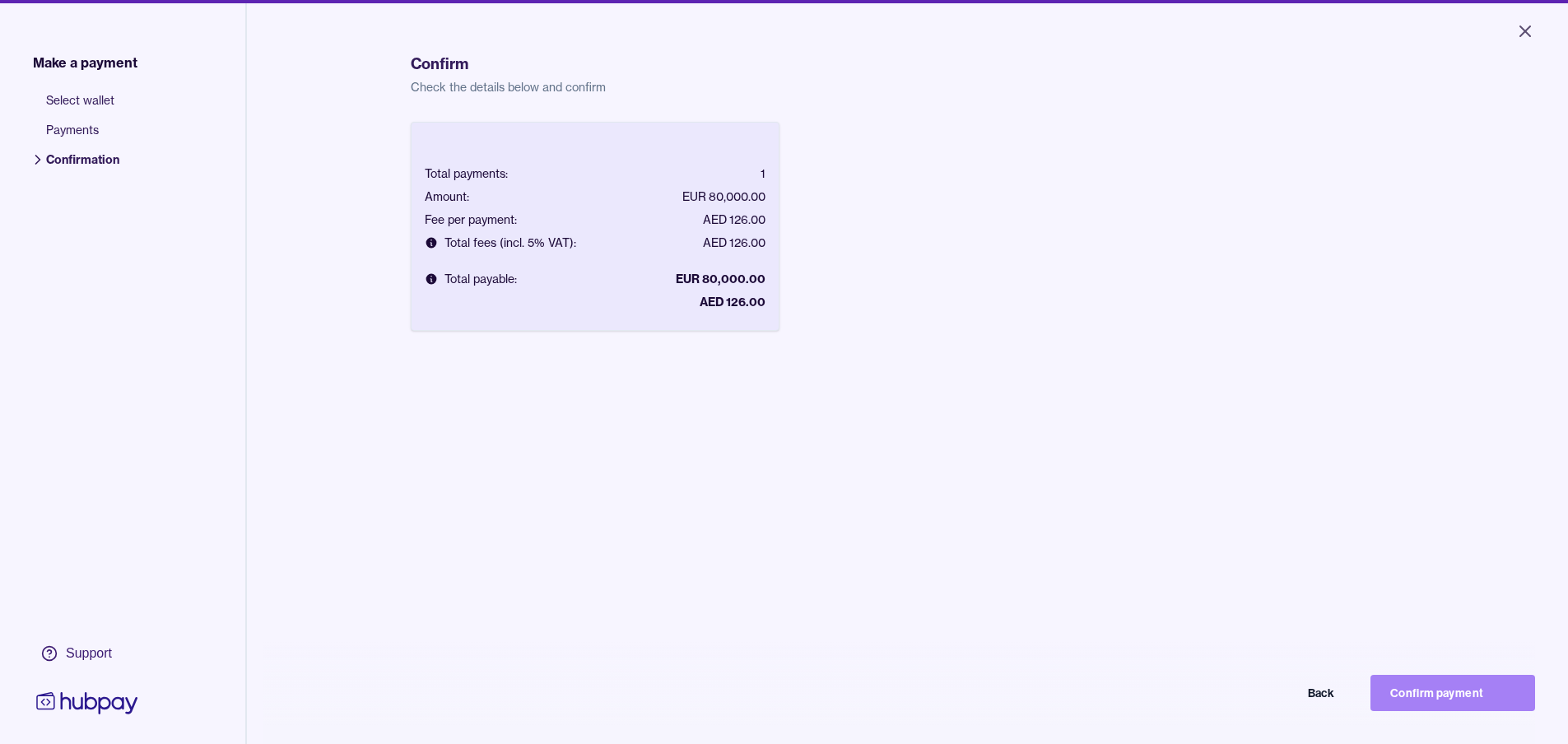
click at [1405, 694] on button "Confirm payment" at bounding box center [1453, 693] width 165 height 36
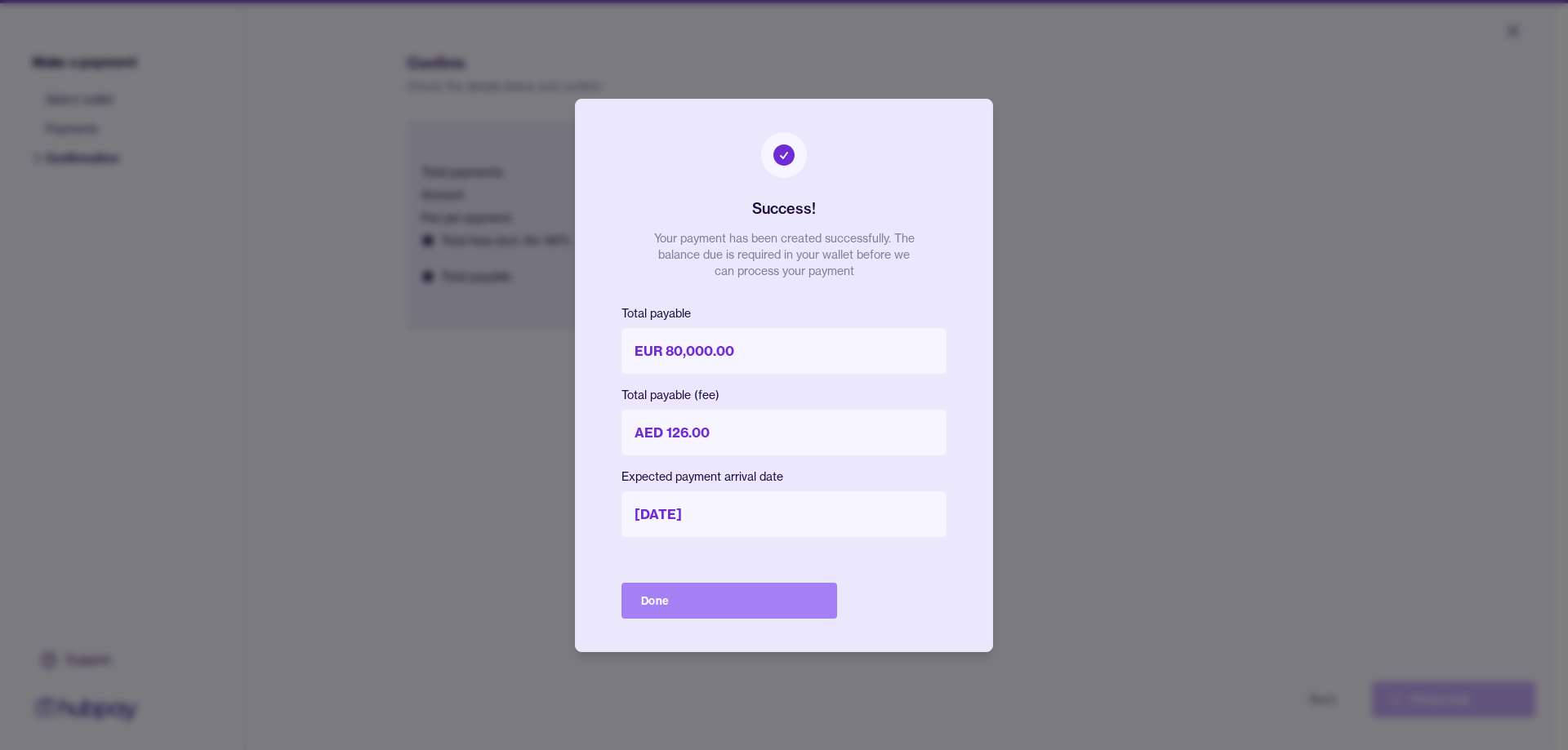
click at [760, 592] on button "Done" at bounding box center [729, 600] width 215 height 36
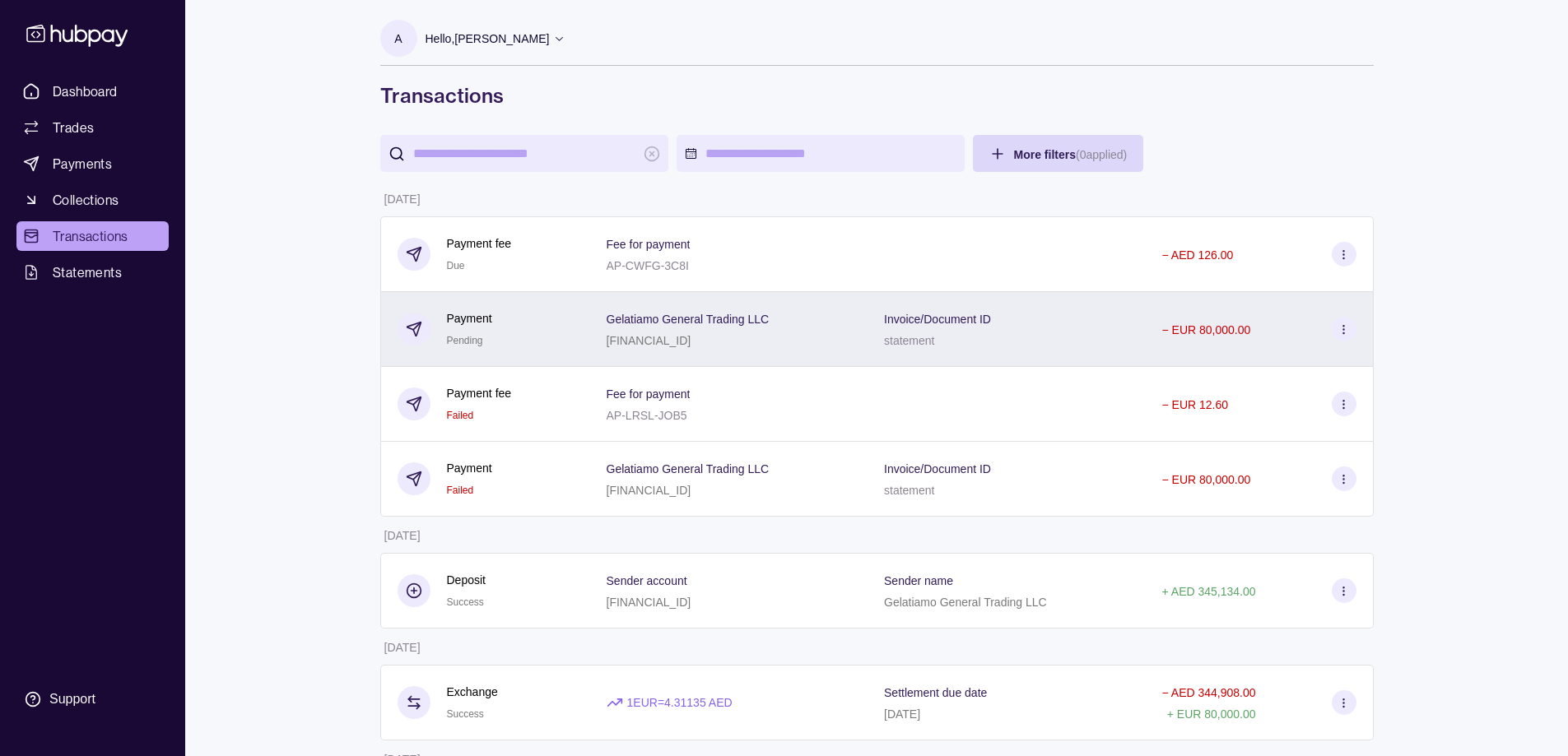
click at [1338, 333] on icon at bounding box center [1343, 329] width 12 height 12
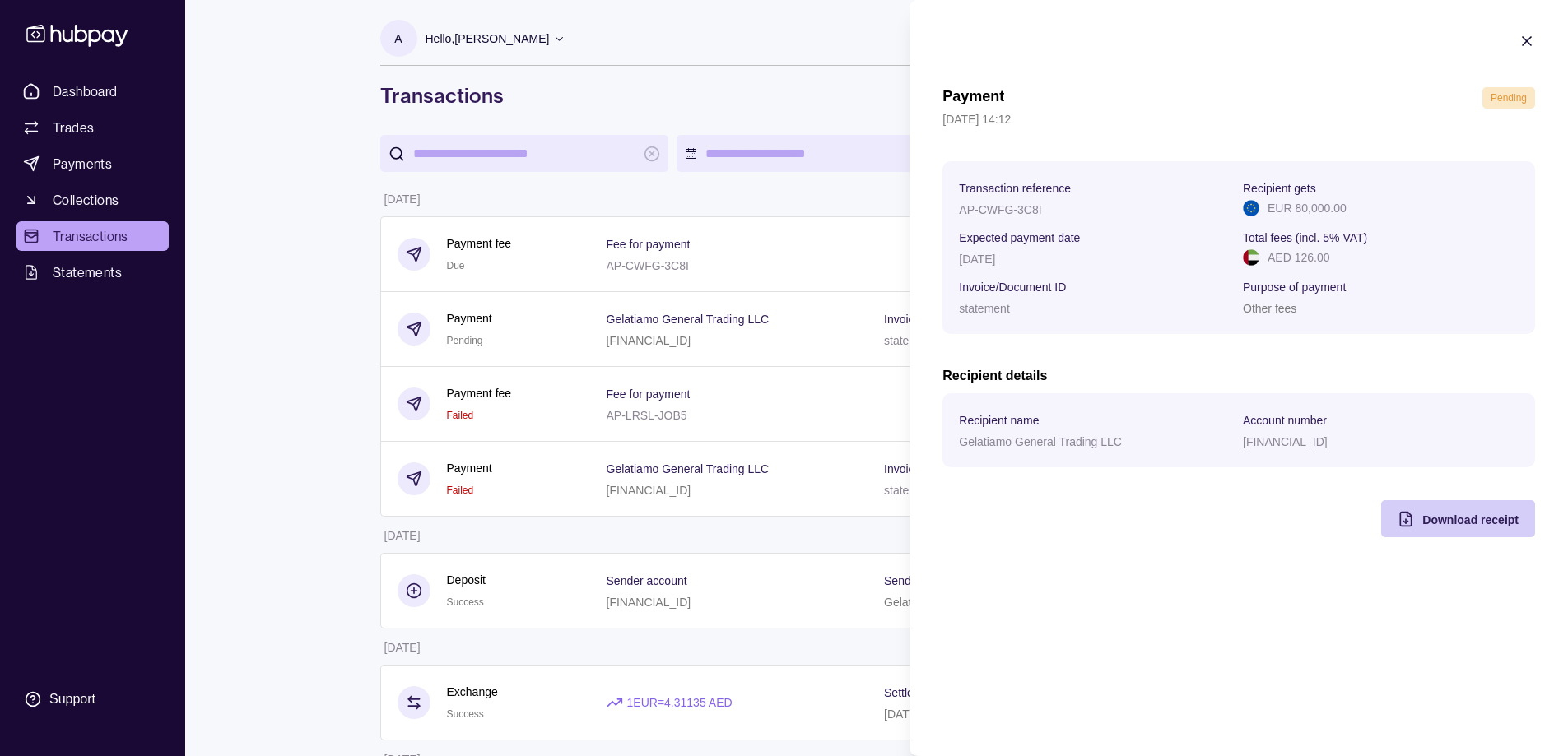
click at [1463, 511] on div "Download receipt" at bounding box center [1469, 519] width 96 height 20
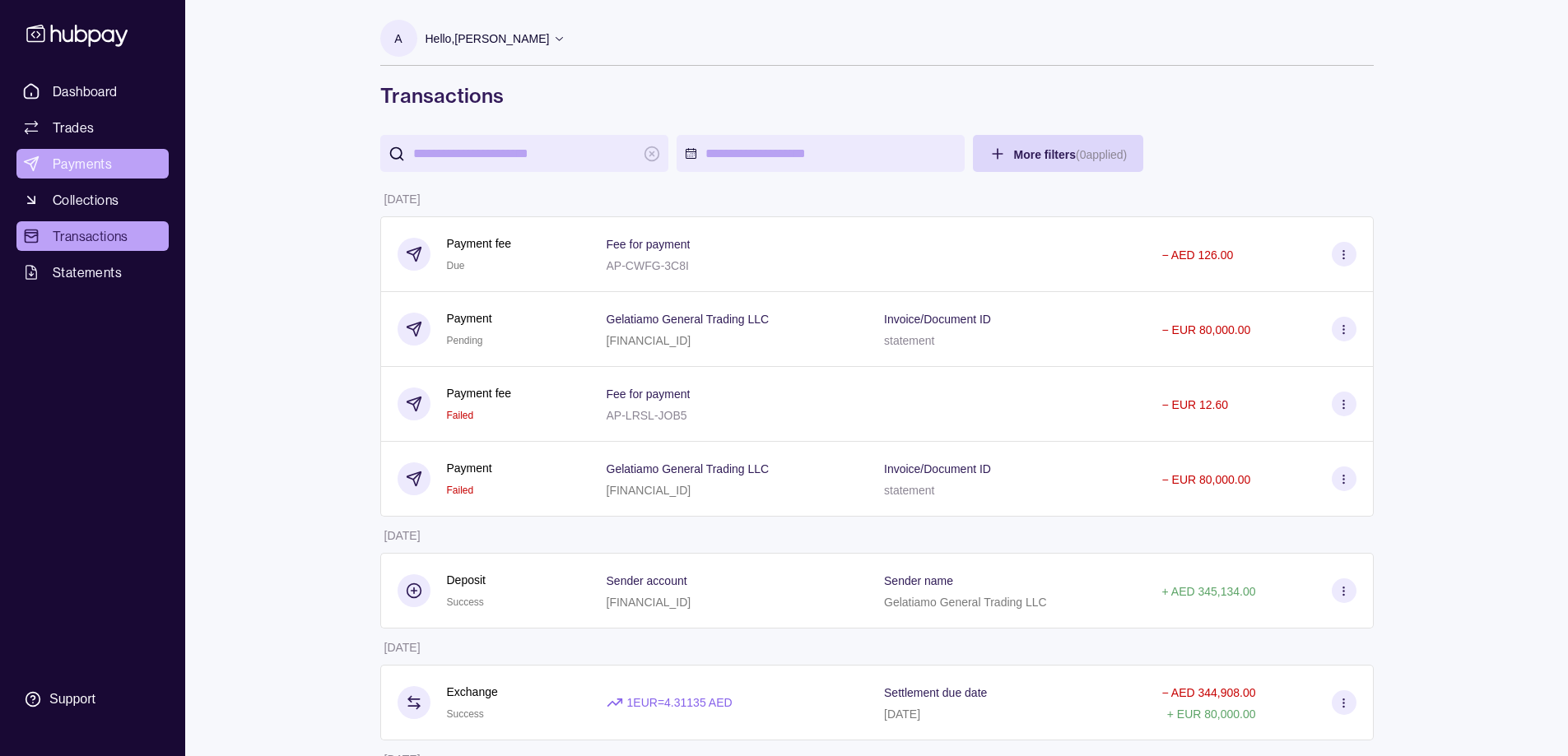
click at [68, 171] on span "Payments" at bounding box center [83, 163] width 60 height 20
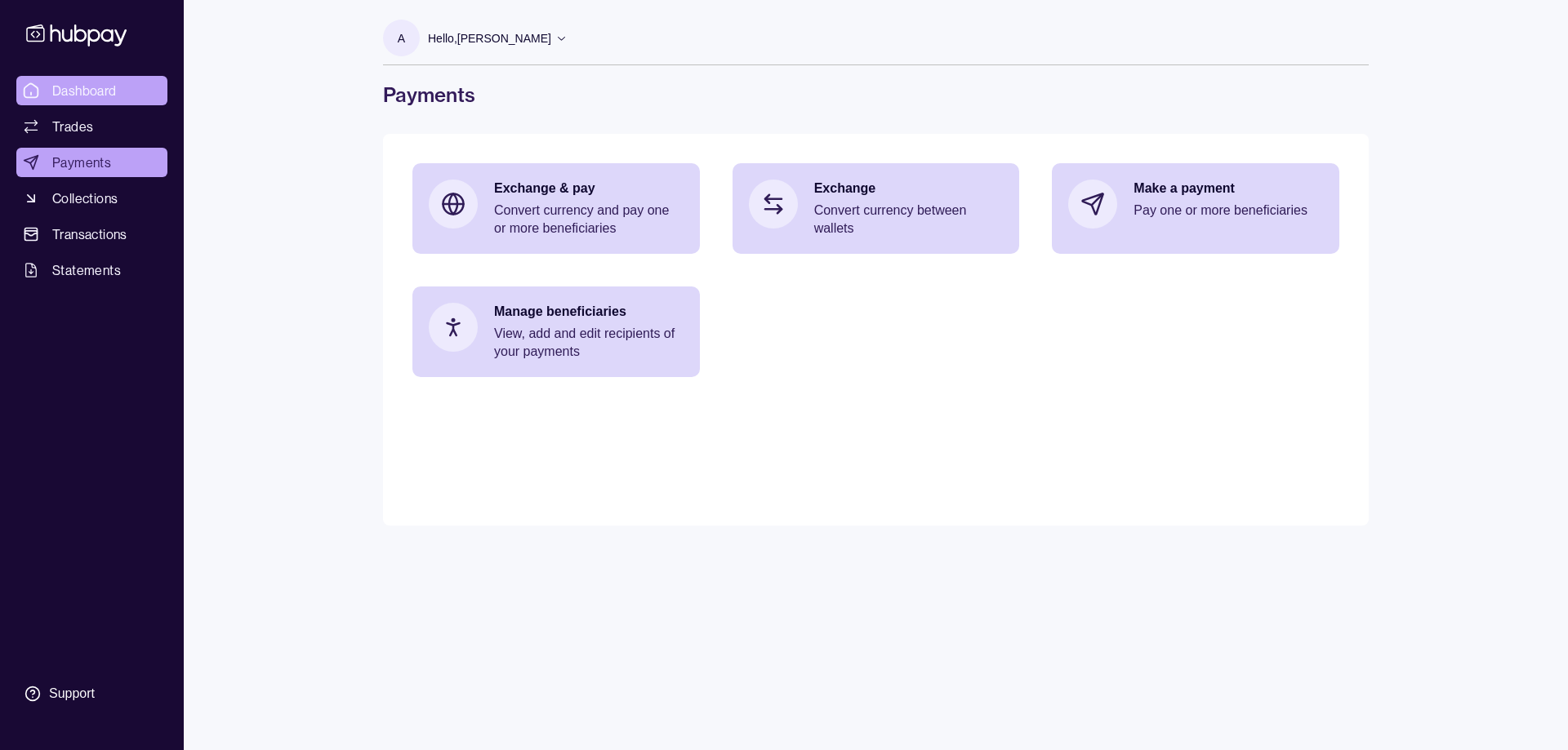
click at [82, 88] on span "Dashboard" at bounding box center [85, 90] width 65 height 19
